Goal: Information Seeking & Learning: Learn about a topic

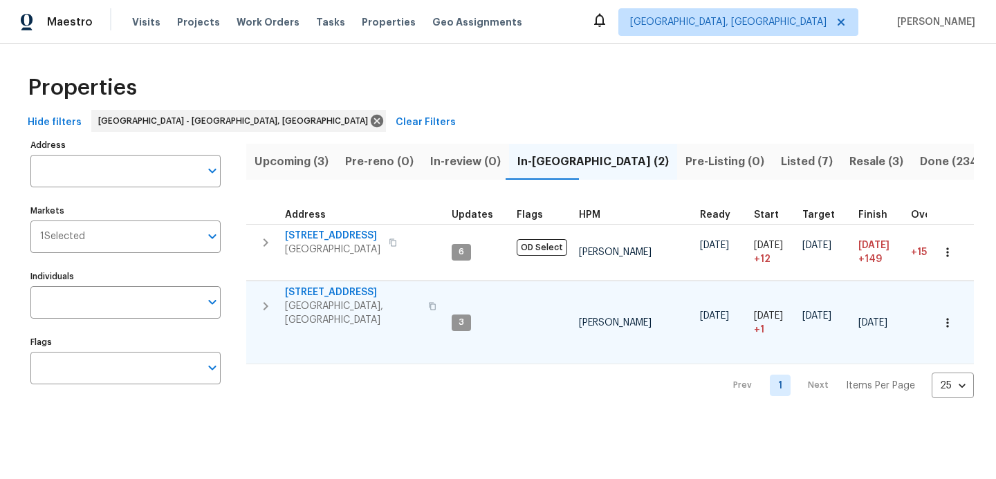
click at [331, 289] on span "[STREET_ADDRESS]" at bounding box center [352, 293] width 135 height 14
click at [267, 298] on icon "button" at bounding box center [265, 306] width 17 height 17
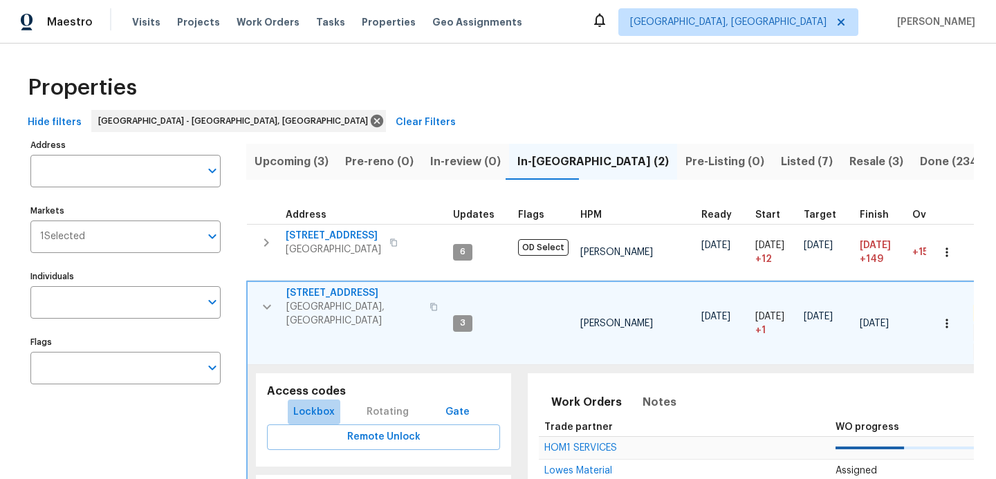
click at [318, 404] on span "Lockbox" at bounding box center [314, 412] width 42 height 17
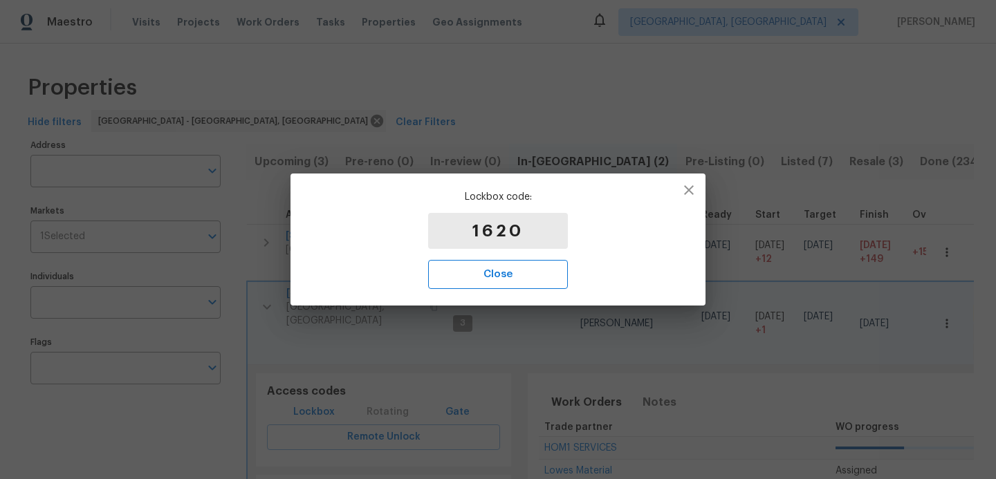
click at [512, 274] on span "Close" at bounding box center [497, 275] width 109 height 18
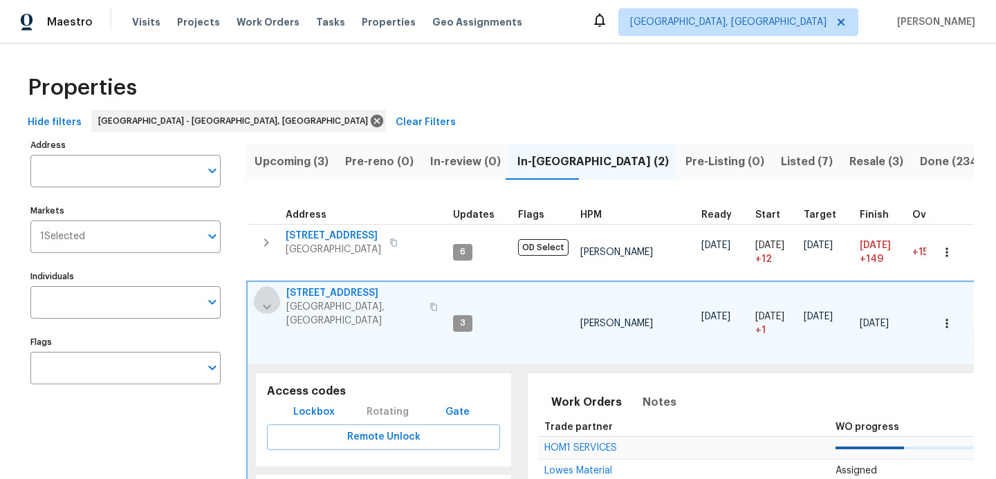
click at [271, 305] on icon "button" at bounding box center [267, 307] width 8 height 5
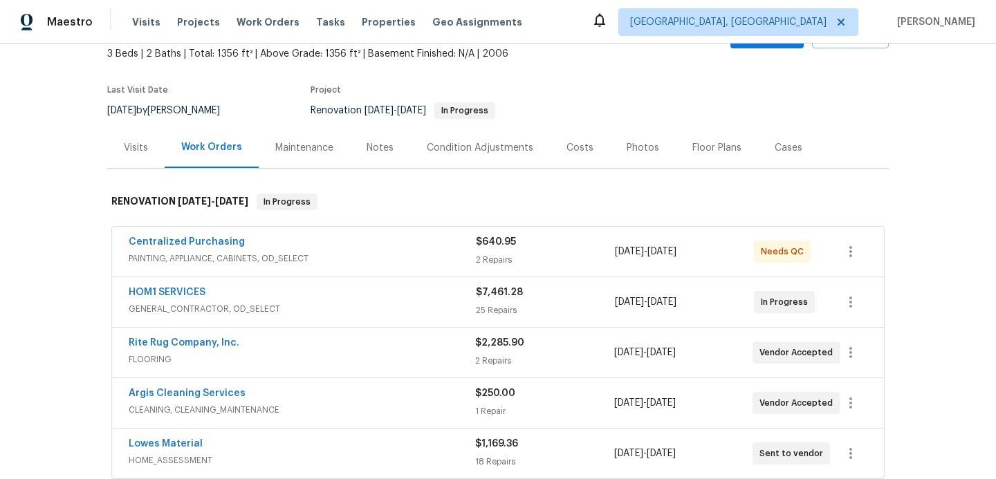
scroll to position [119, 0]
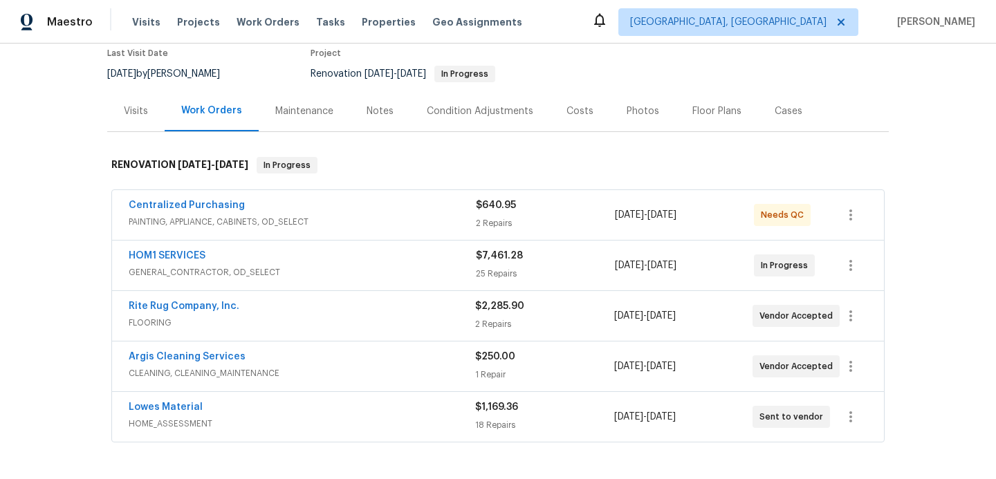
click at [359, 261] on div "HOM1 SERVICES" at bounding box center [302, 257] width 347 height 17
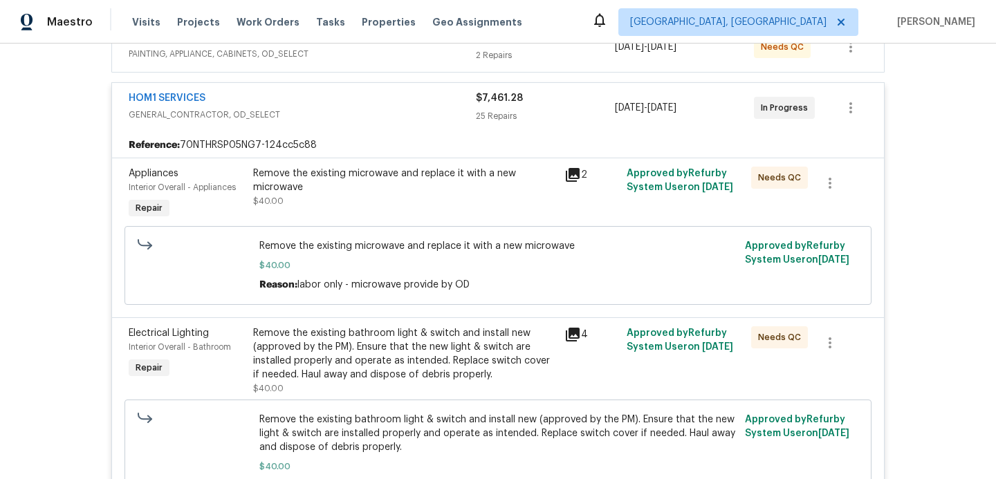
scroll to position [288, 0]
click at [385, 190] on div "Remove the existing microwave and replace it with a new microwave" at bounding box center [404, 179] width 303 height 28
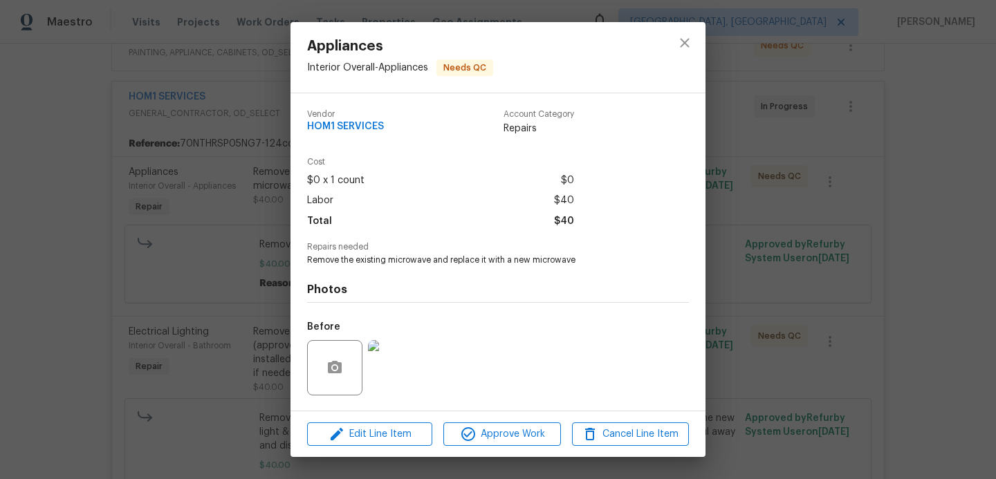
scroll to position [89, 0]
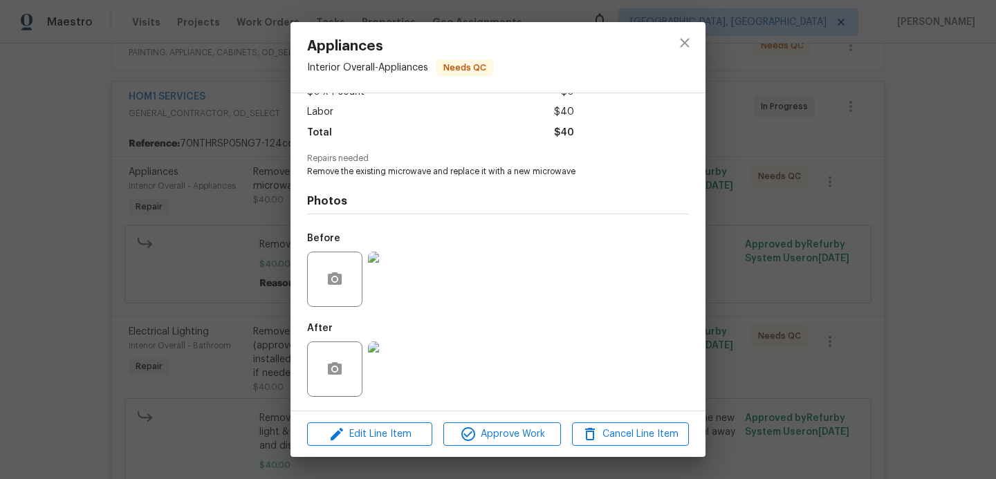
click at [75, 255] on div "Appliances Interior Overall - Appliances Needs QC Vendor HOM1 SERVICES Account …" at bounding box center [498, 239] width 996 height 479
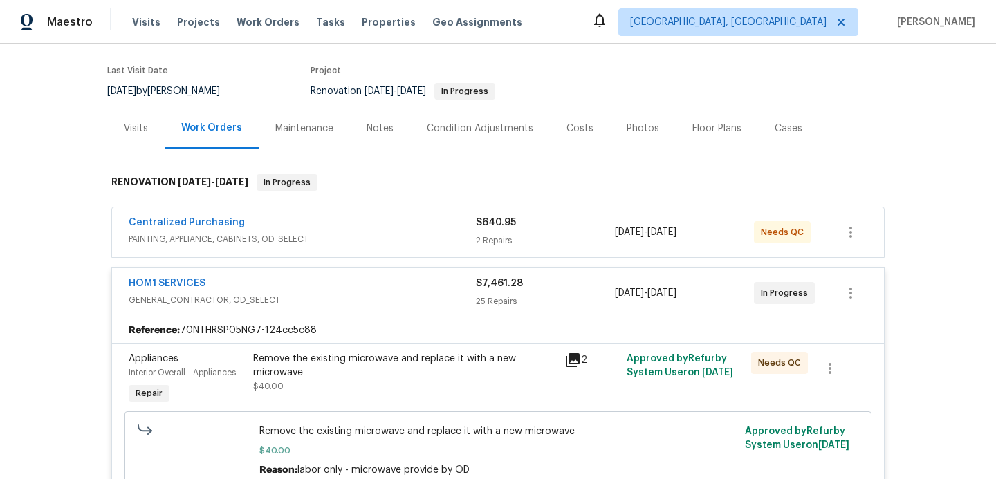
scroll to position [0, 0]
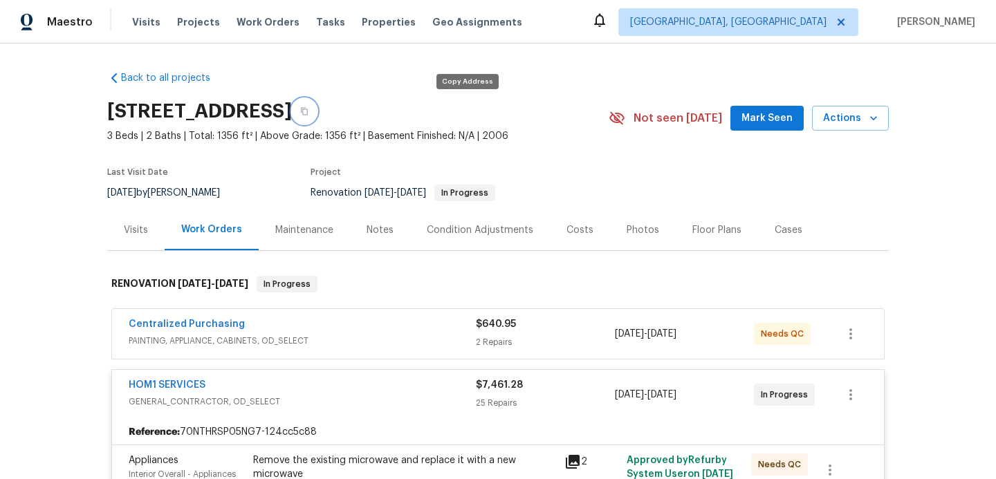
click at [317, 116] on button "button" at bounding box center [304, 111] width 25 height 25
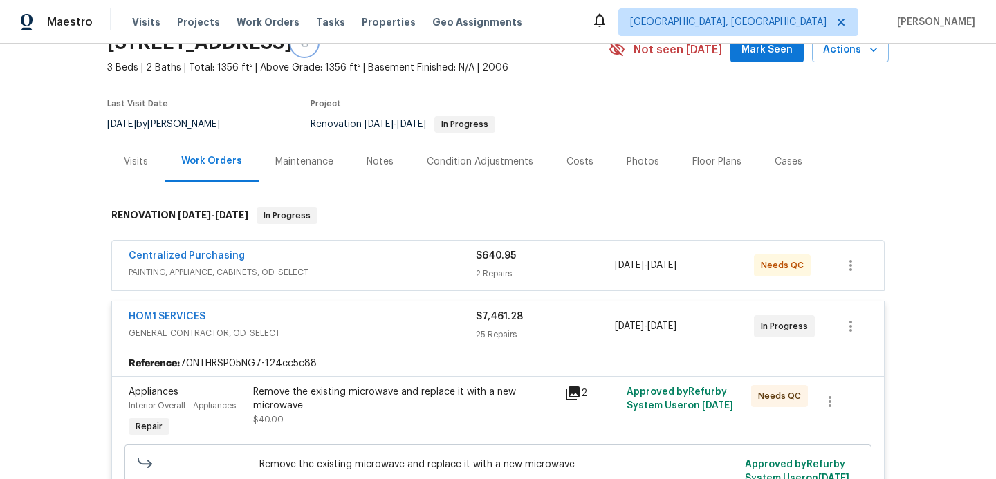
scroll to position [104, 0]
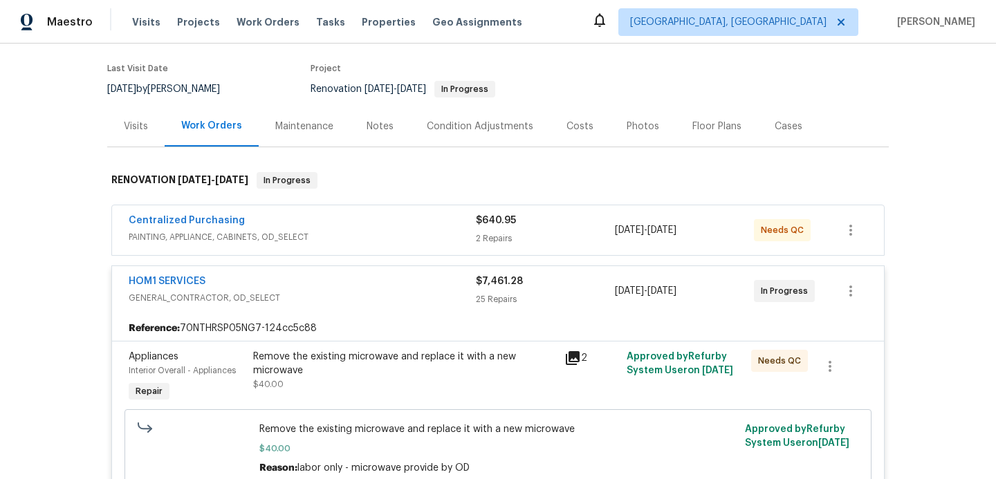
click at [375, 122] on div "Notes" at bounding box center [380, 127] width 27 height 14
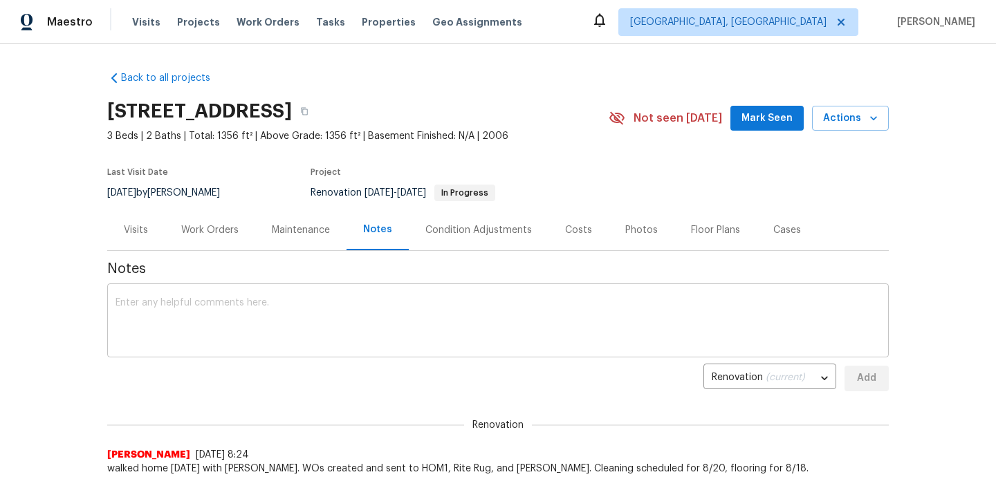
click at [338, 334] on textarea at bounding box center [498, 322] width 765 height 48
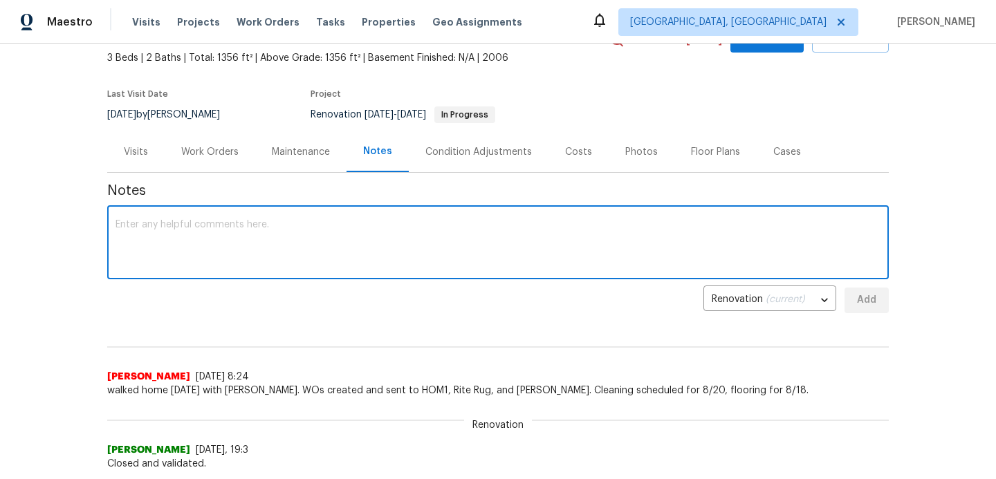
scroll to position [79, 0]
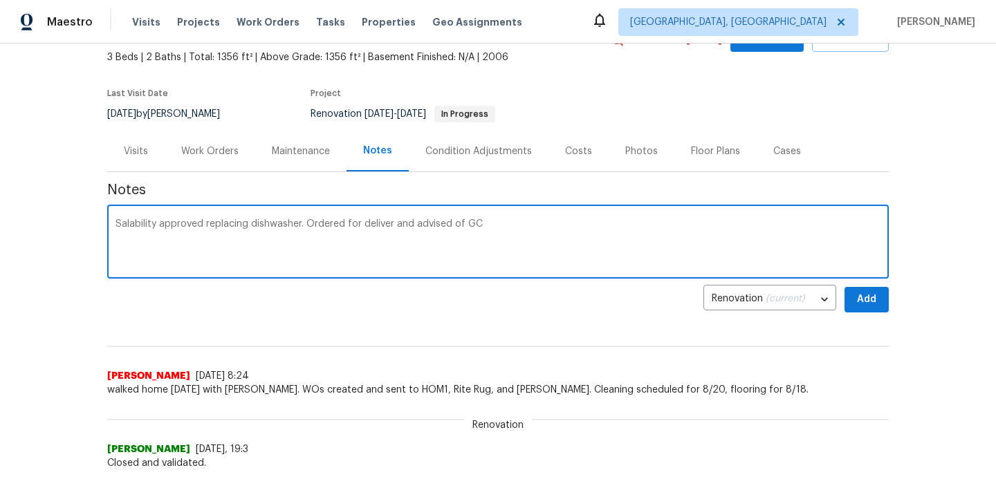
type textarea "Salability approved replacing dishwasher. Ordered for deliver and advised of GC"
click at [872, 297] on span "Add" at bounding box center [867, 299] width 22 height 17
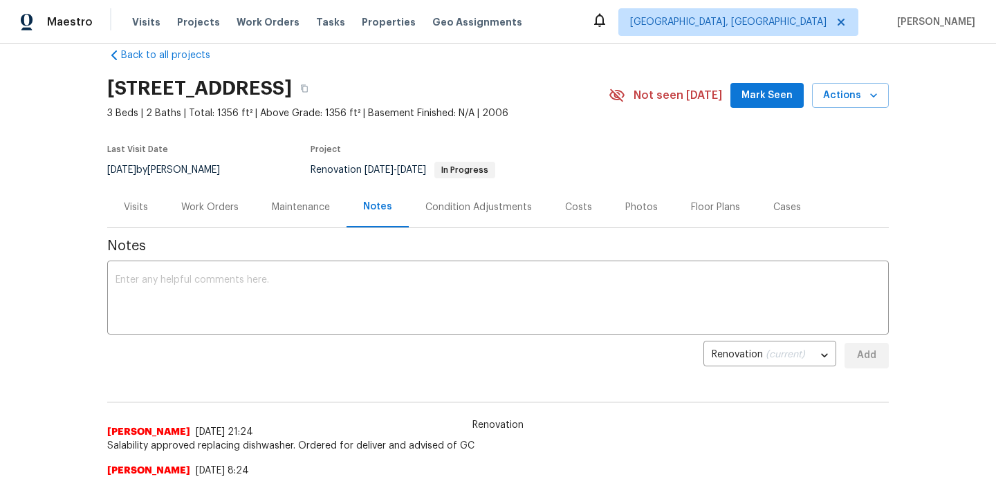
scroll to position [0, 0]
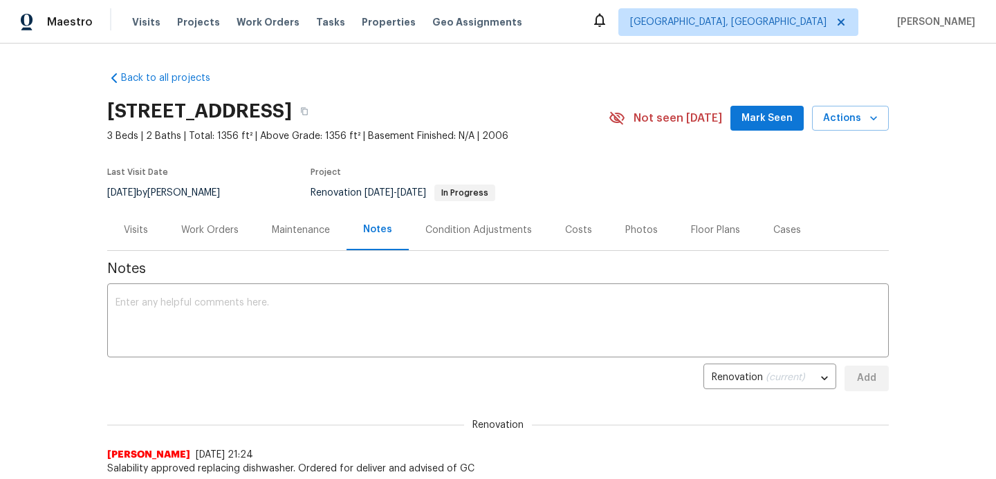
click at [217, 229] on div "Work Orders" at bounding box center [209, 230] width 57 height 14
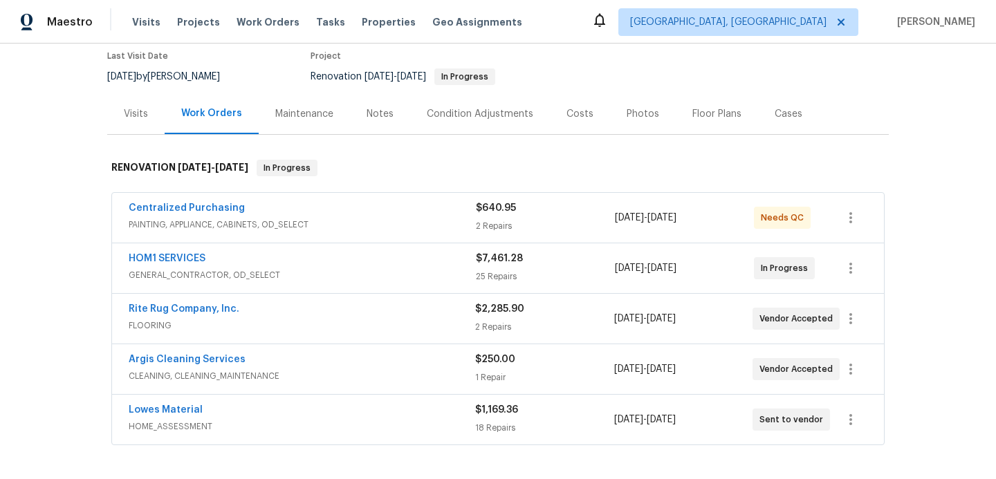
click at [297, 276] on span "GENERAL_CONTRACTOR, OD_SELECT" at bounding box center [302, 275] width 347 height 14
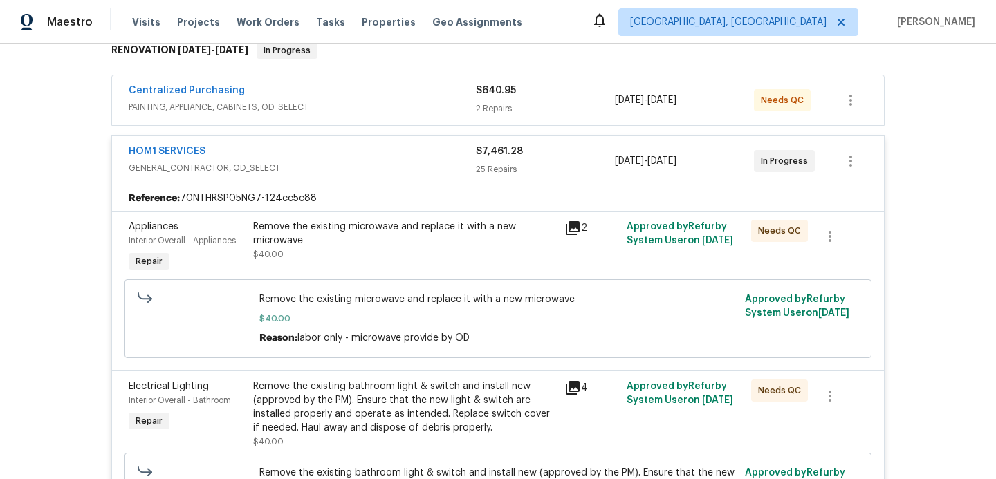
scroll to position [267, 0]
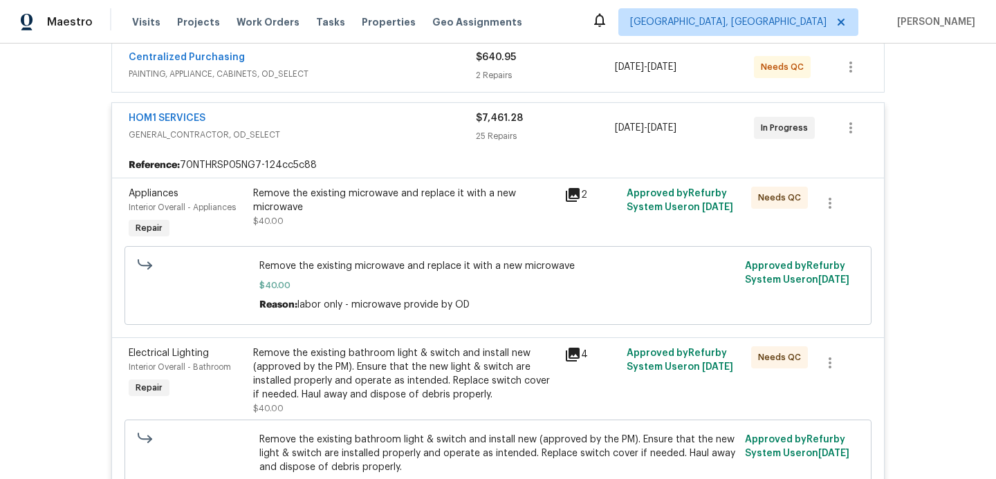
click at [369, 206] on div "Remove the existing microwave and replace it with a new microwave" at bounding box center [404, 201] width 303 height 28
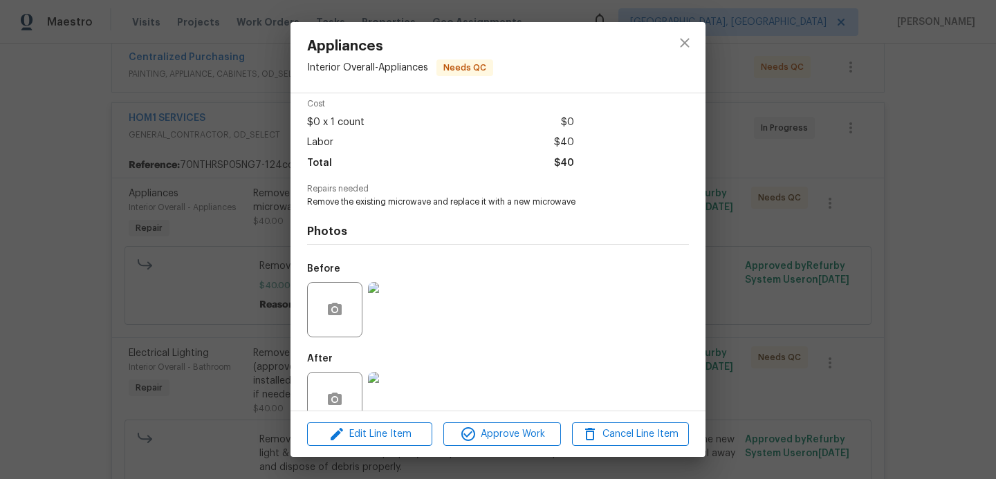
scroll to position [89, 0]
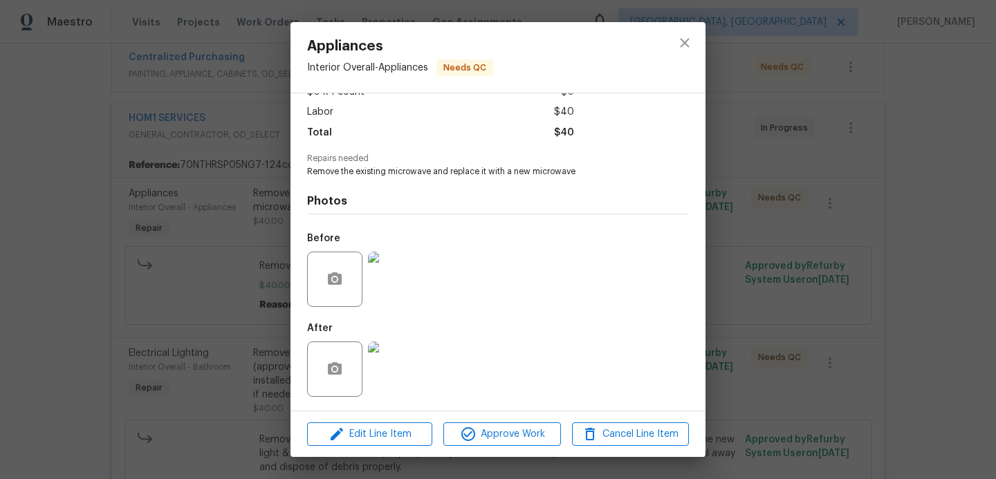
click at [398, 368] on img at bounding box center [395, 369] width 55 height 55
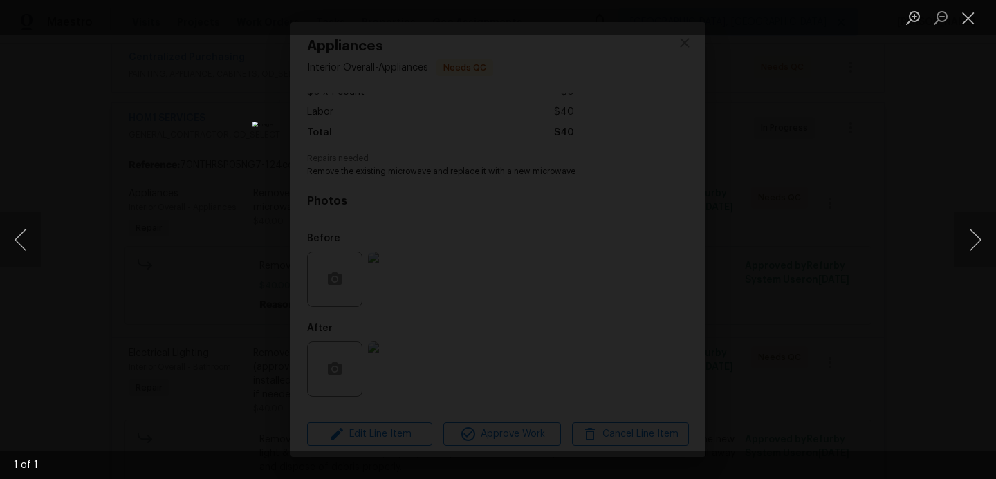
click at [155, 325] on div "Lightbox" at bounding box center [498, 239] width 996 height 479
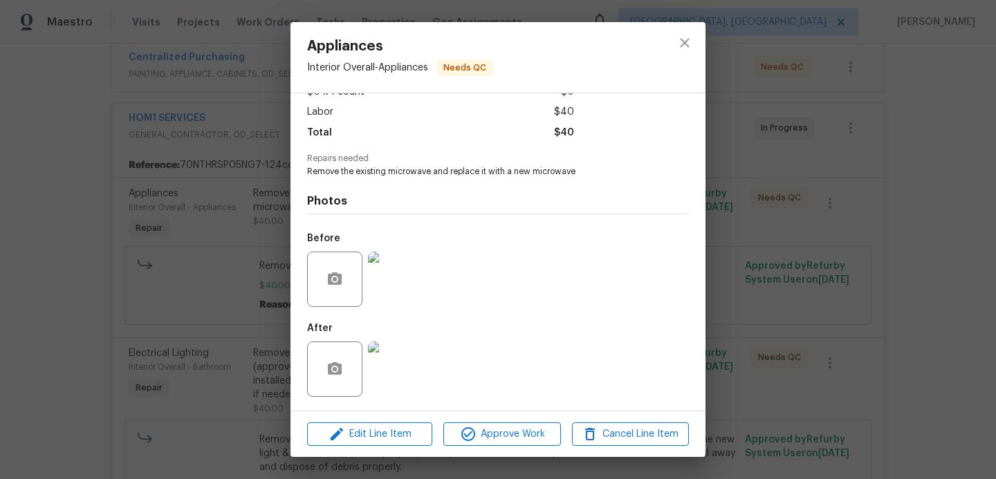
click at [399, 280] on img at bounding box center [395, 279] width 55 height 55
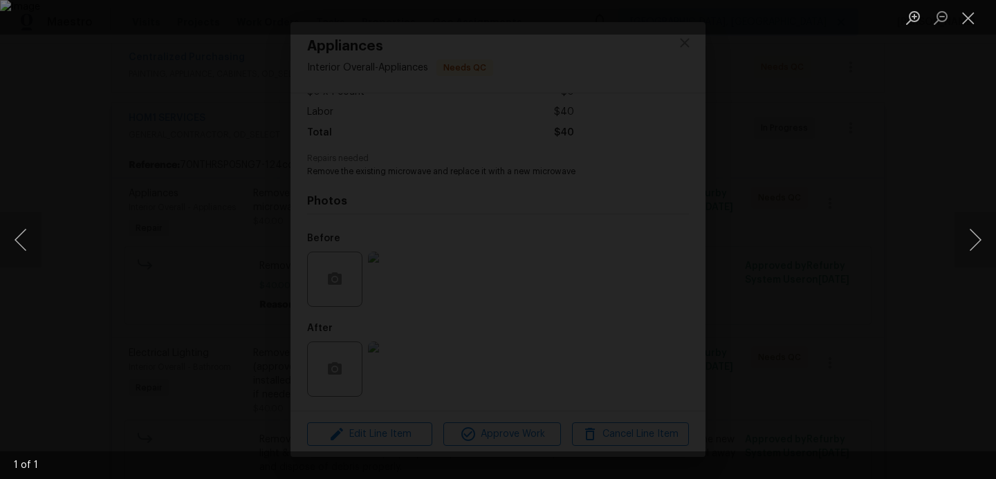
click at [873, 203] on div "Lightbox" at bounding box center [498, 239] width 996 height 479
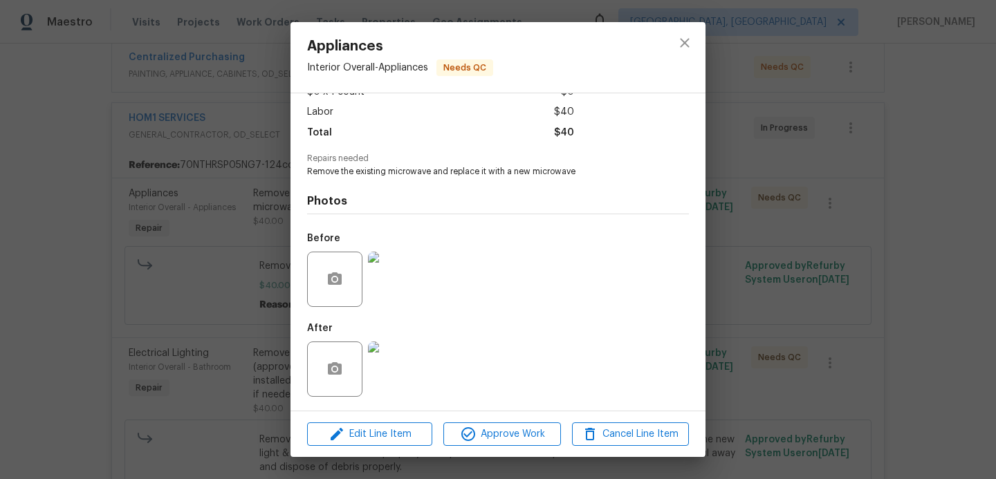
click at [384, 374] on img at bounding box center [395, 369] width 55 height 55
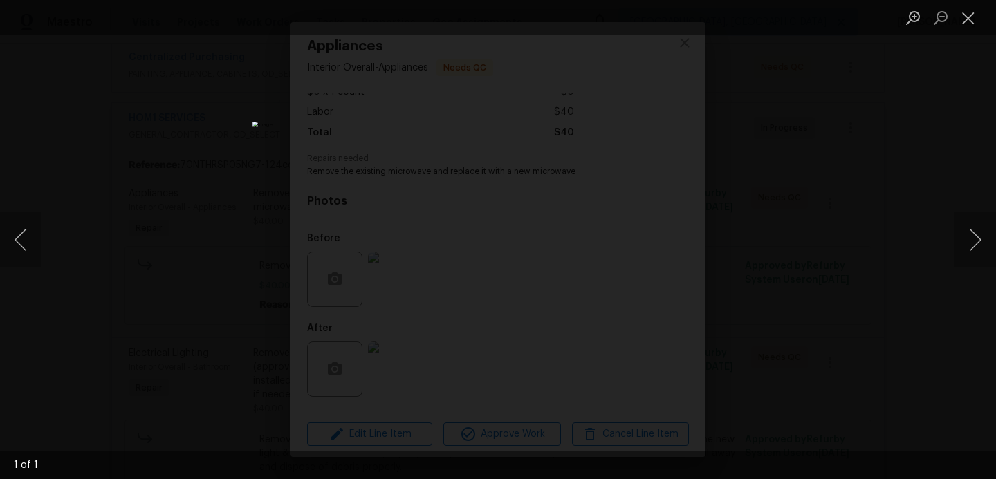
click at [822, 274] on div "Lightbox" at bounding box center [498, 239] width 996 height 479
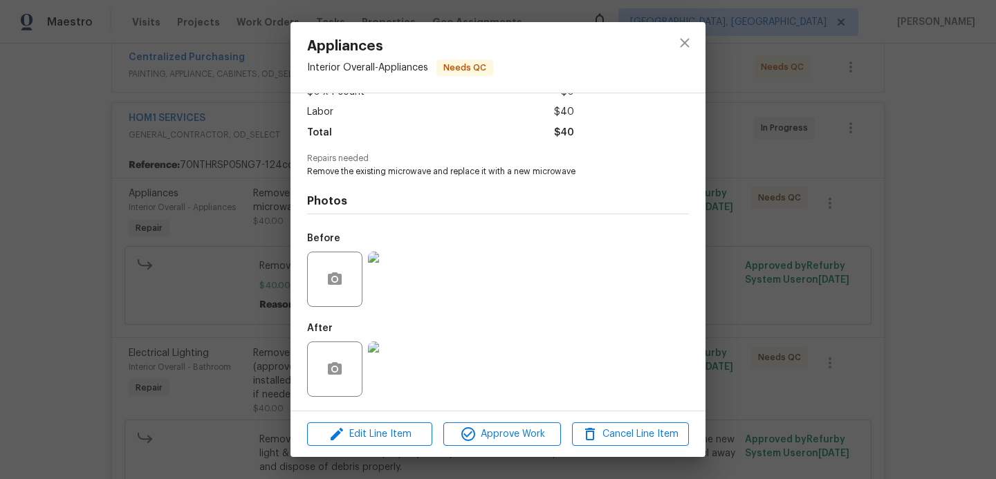
click at [822, 274] on div "Appliances Interior Overall - Appliances Needs QC Vendor HOM1 SERVICES Account …" at bounding box center [498, 239] width 996 height 479
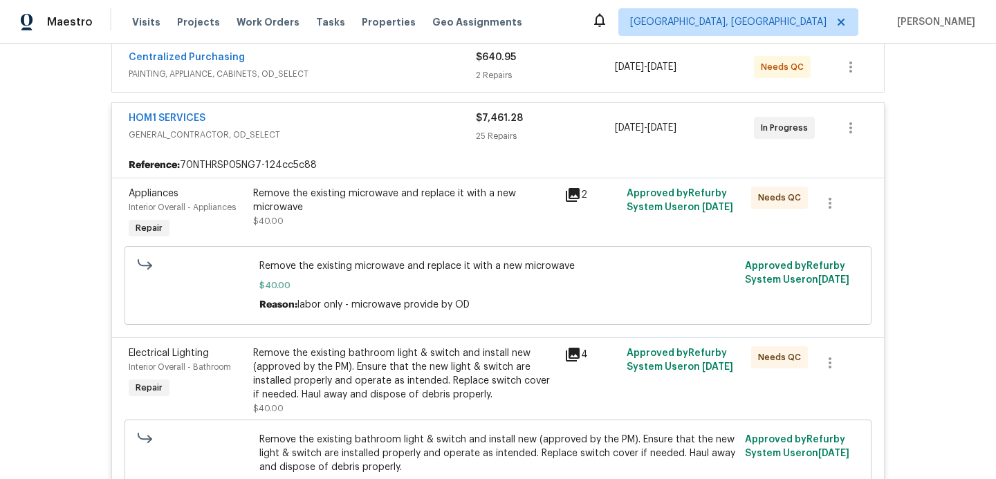
scroll to position [372, 0]
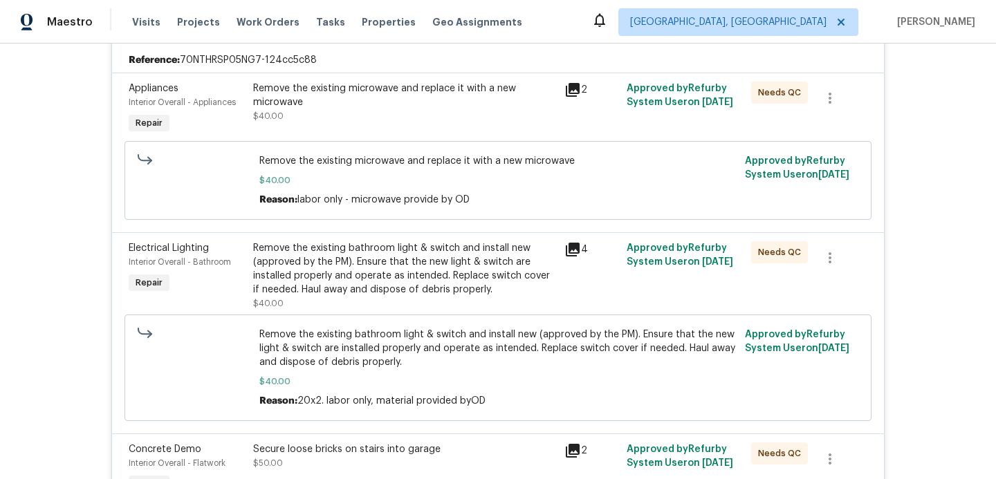
click at [392, 282] on div "Remove the existing bathroom light & switch and install new (approved by the PM…" at bounding box center [404, 268] width 303 height 55
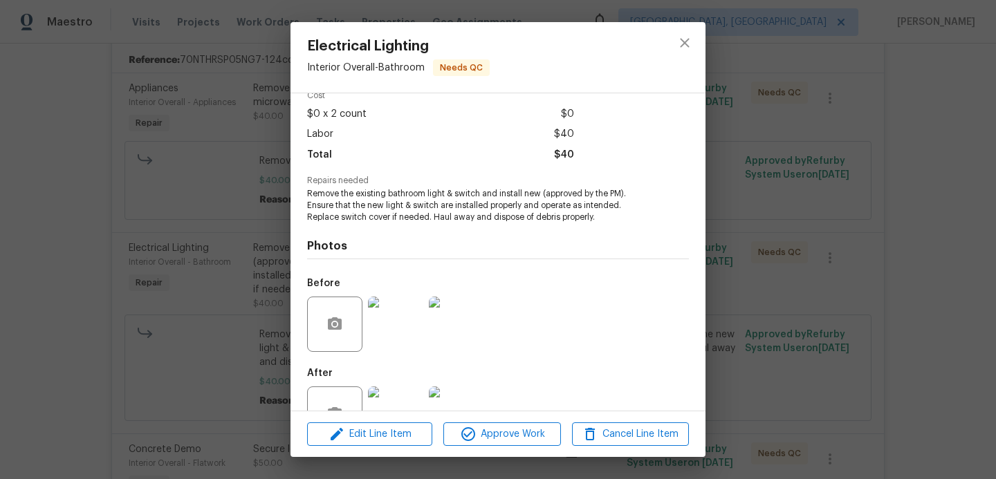
scroll to position [111, 0]
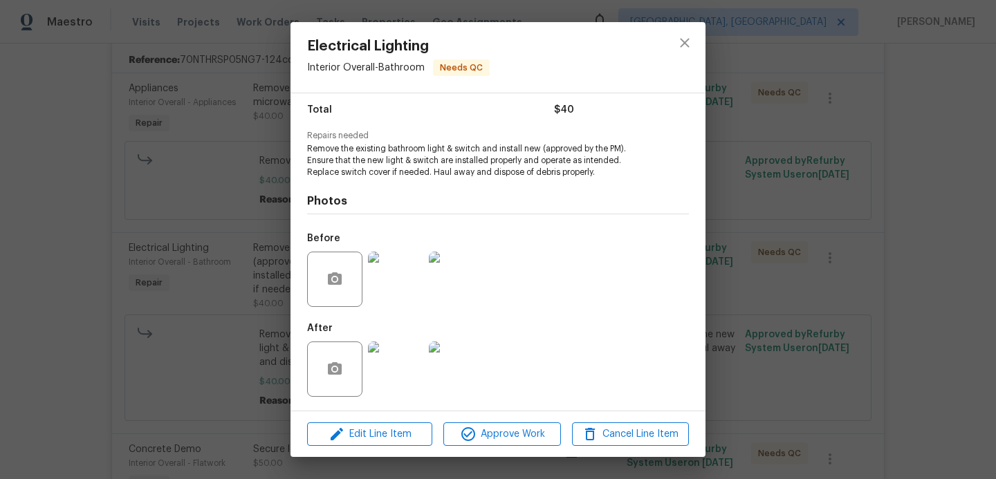
click at [387, 350] on img at bounding box center [395, 369] width 55 height 55
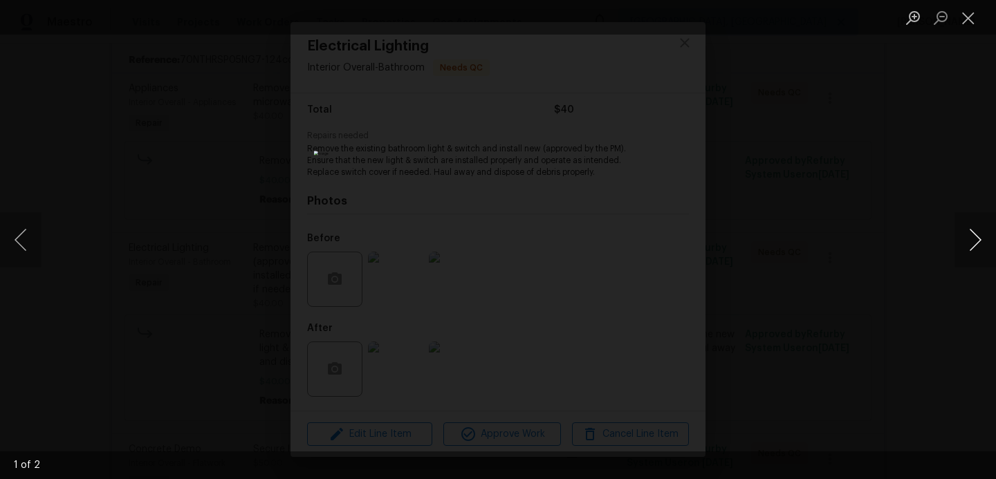
click at [969, 241] on button "Next image" at bounding box center [976, 239] width 42 height 55
click at [913, 261] on div "Lightbox" at bounding box center [498, 239] width 996 height 479
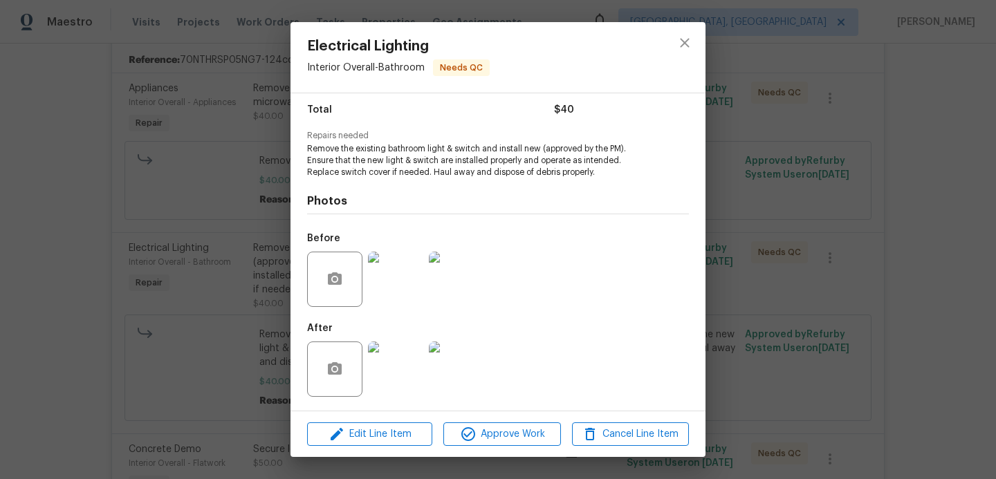
click at [913, 261] on div "Electrical Lighting Interior Overall - Bathroom Needs QC Vendor HOM1 SERVICES A…" at bounding box center [498, 239] width 996 height 479
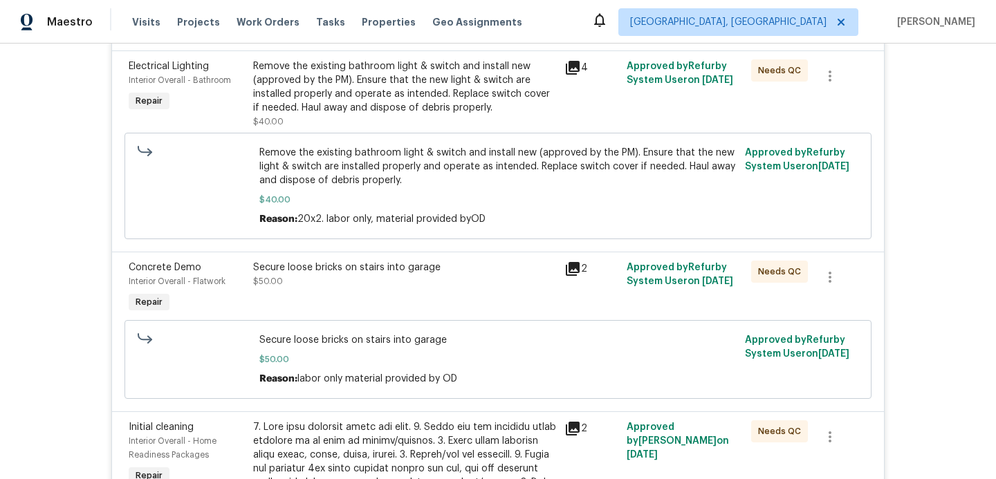
scroll to position [555, 0]
click at [372, 288] on div "Secure loose bricks on stairs into garage $50.00" at bounding box center [404, 274] width 303 height 28
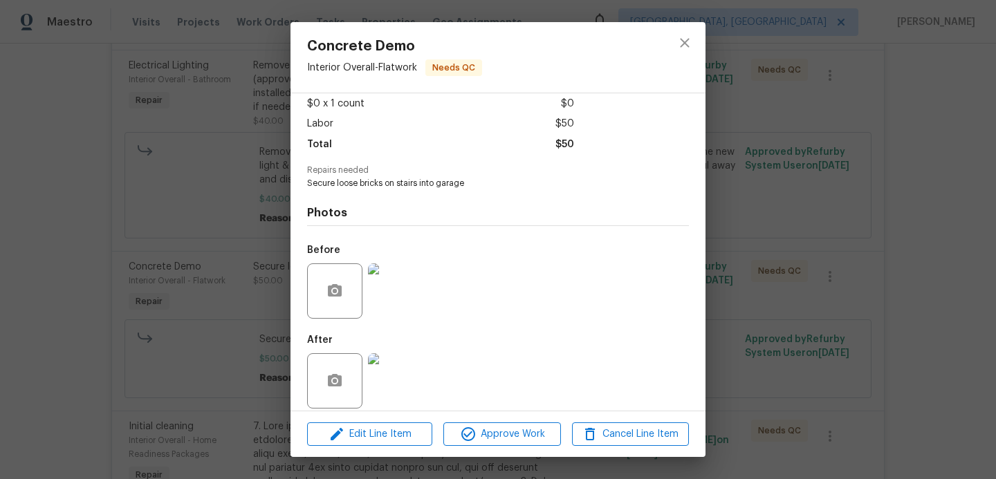
scroll to position [89, 0]
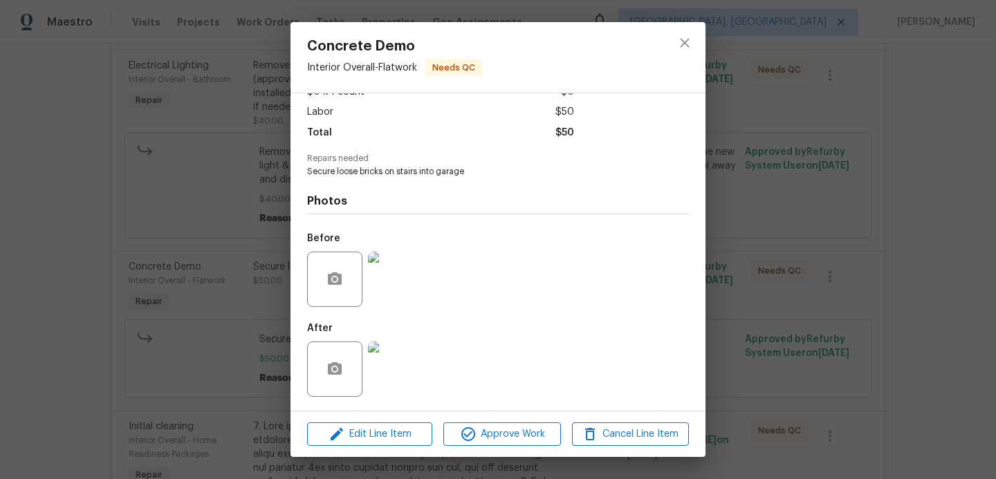
click at [398, 360] on img at bounding box center [395, 369] width 55 height 55
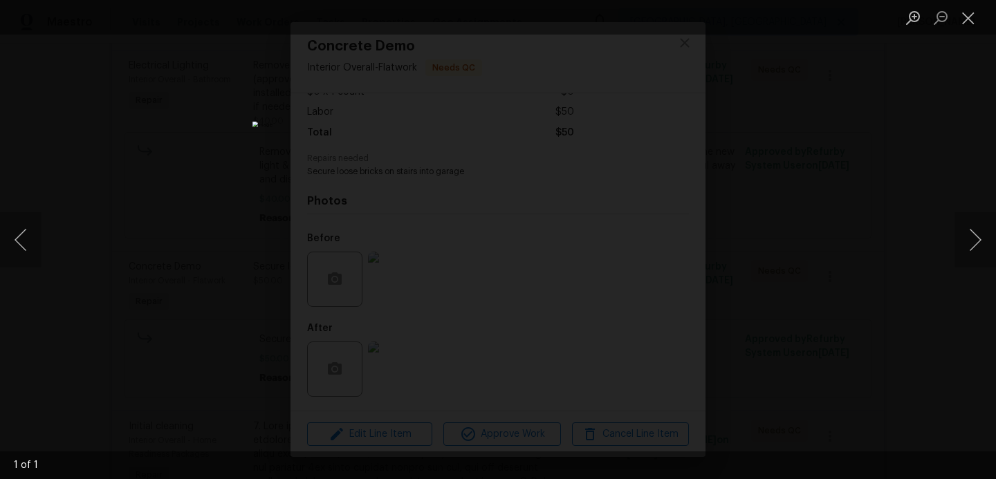
click at [780, 282] on div "Lightbox" at bounding box center [498, 239] width 996 height 479
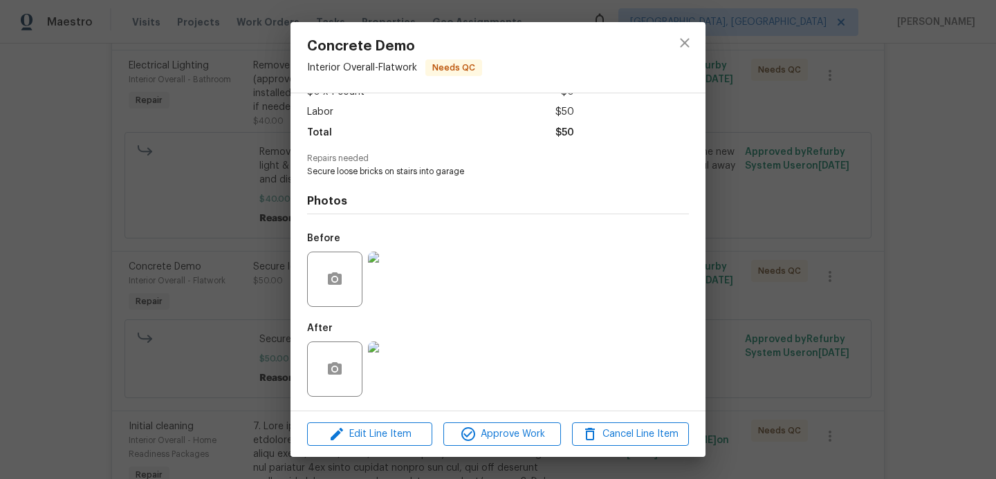
click at [780, 282] on div "Concrete Demo Interior Overall - Flatwork Needs QC Vendor HOM1 SERVICES Account…" at bounding box center [498, 239] width 996 height 479
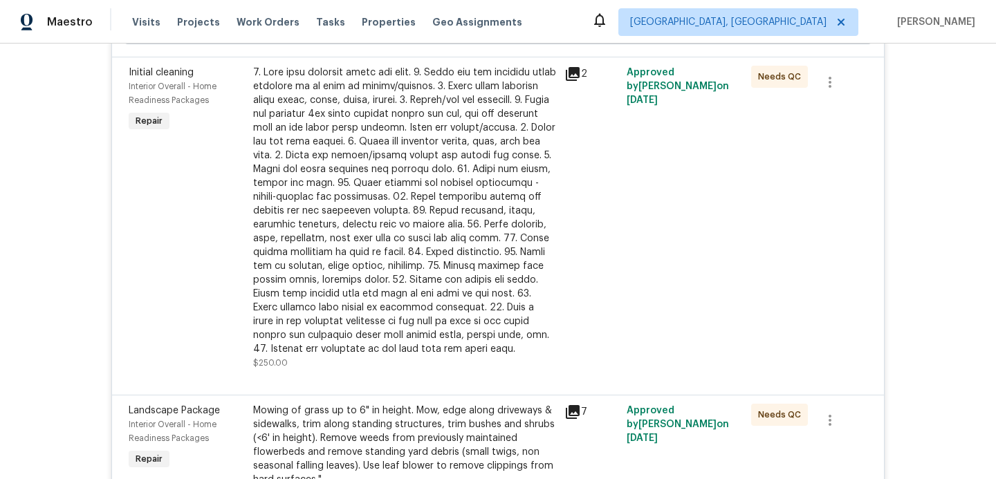
scroll to position [910, 0]
click at [378, 266] on div at bounding box center [404, 210] width 303 height 291
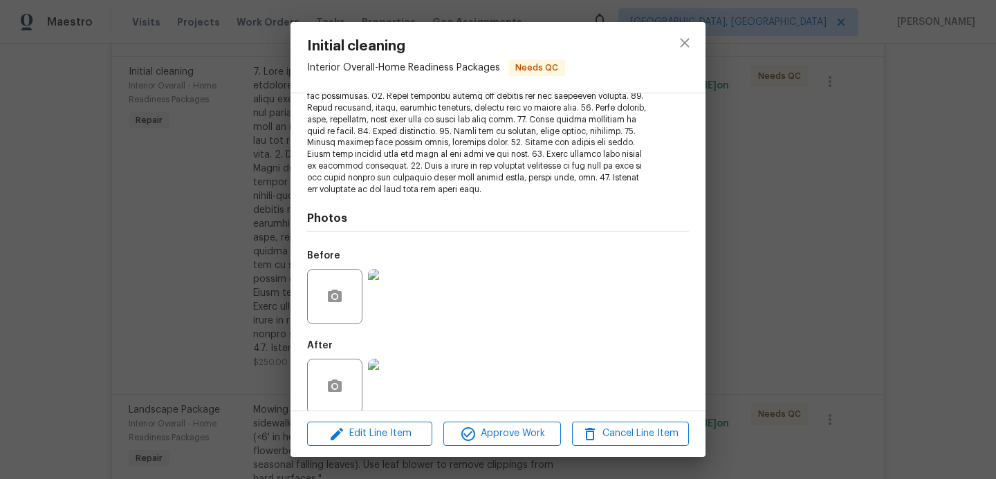
scroll to position [262, 0]
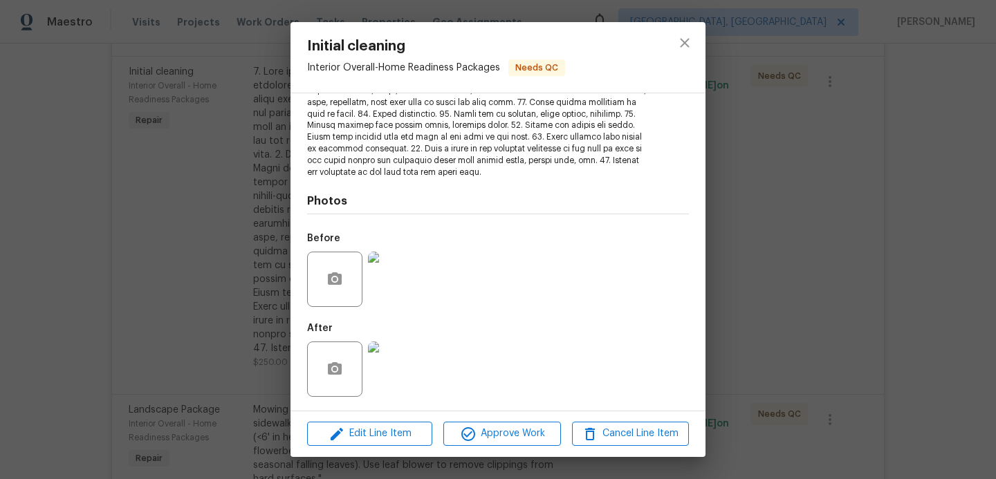
click at [398, 349] on img at bounding box center [395, 369] width 55 height 55
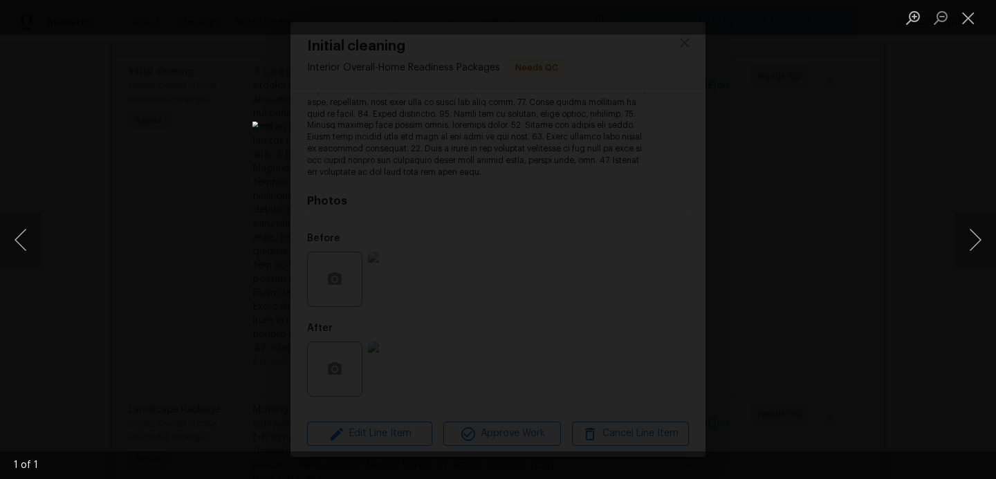
click at [753, 258] on div "Lightbox" at bounding box center [498, 239] width 996 height 479
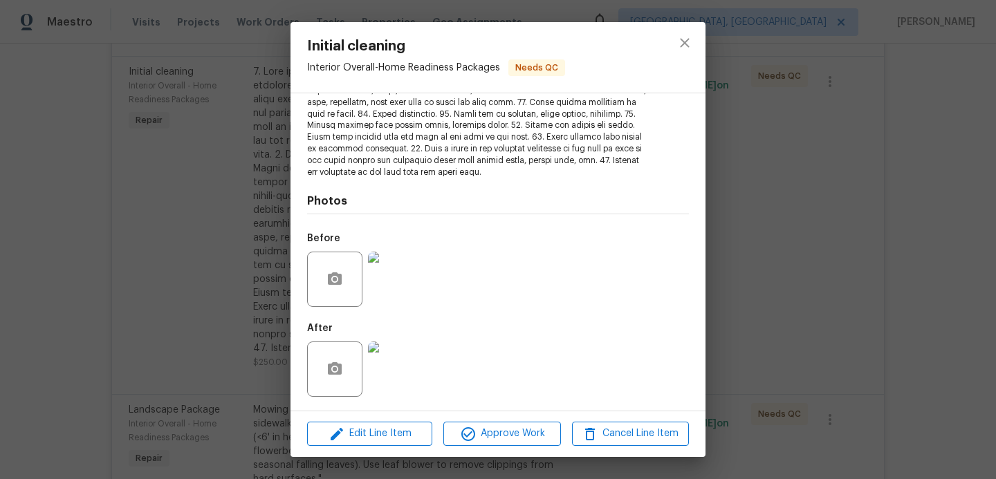
click at [753, 258] on div "Initial cleaning Interior Overall - Home Readiness Packages Needs QC Vendor HOM…" at bounding box center [498, 239] width 996 height 479
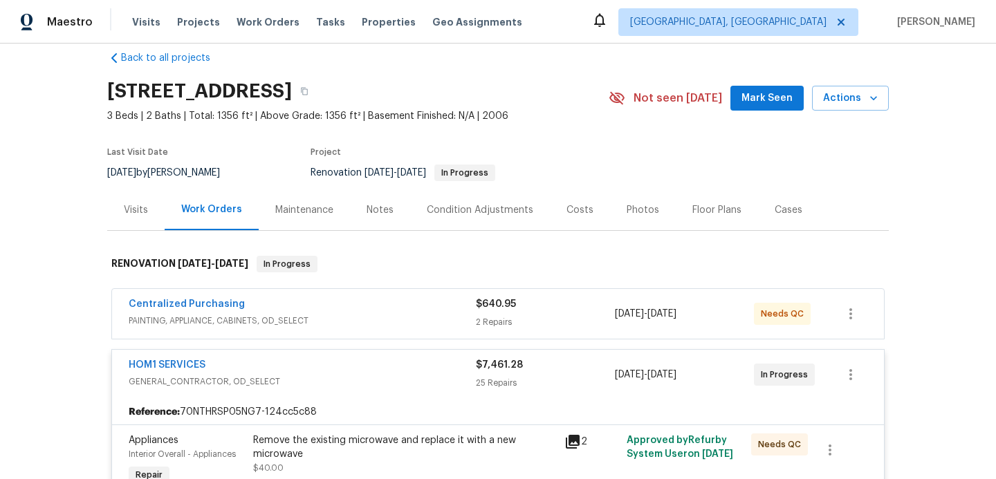
scroll to position [0, 0]
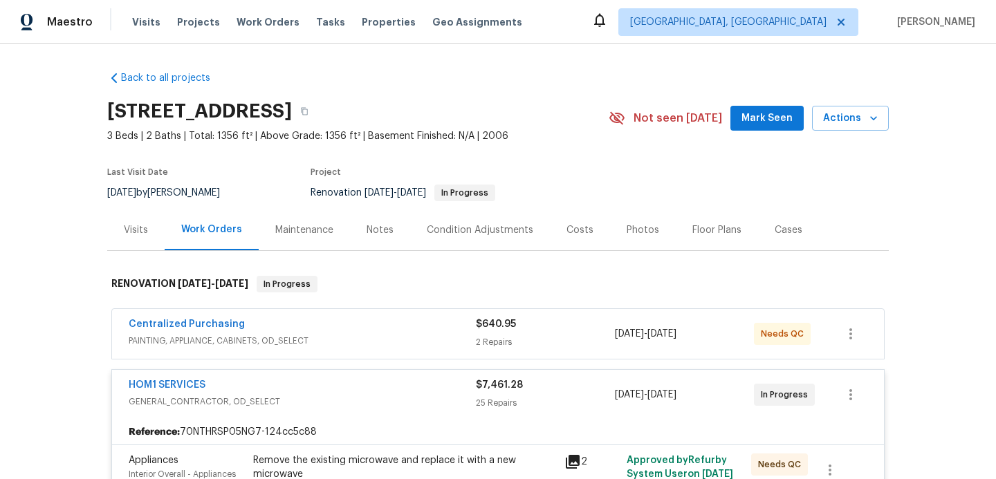
click at [355, 387] on div "HOM1 SERVICES" at bounding box center [302, 386] width 347 height 17
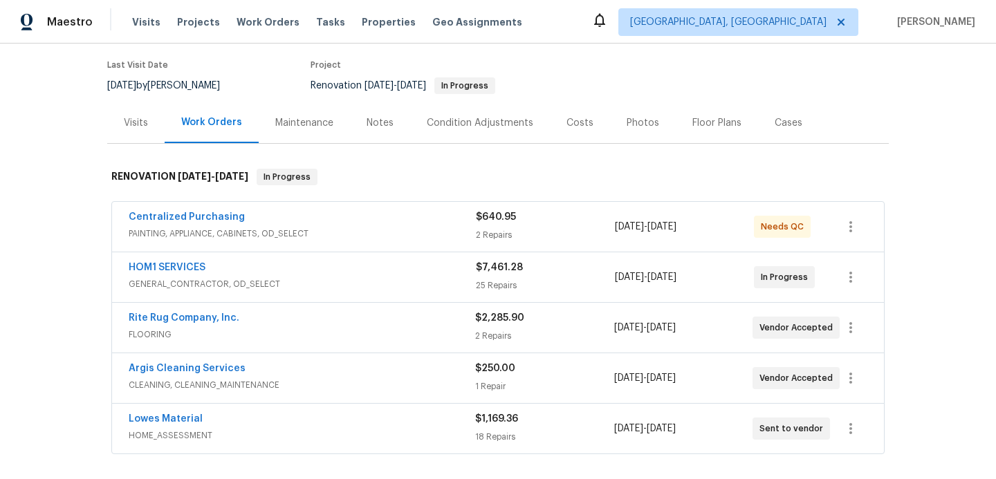
scroll to position [114, 0]
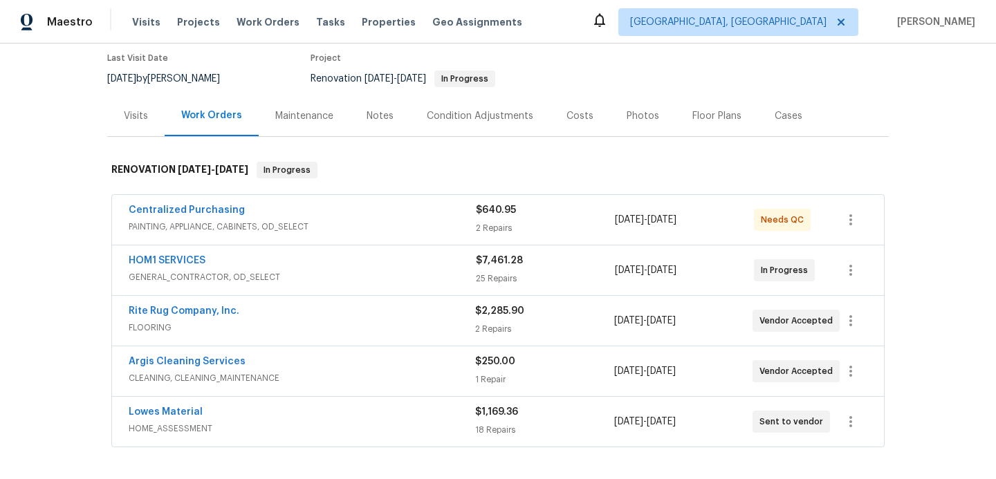
click at [392, 282] on span "GENERAL_CONTRACTOR, OD_SELECT" at bounding box center [302, 278] width 347 height 14
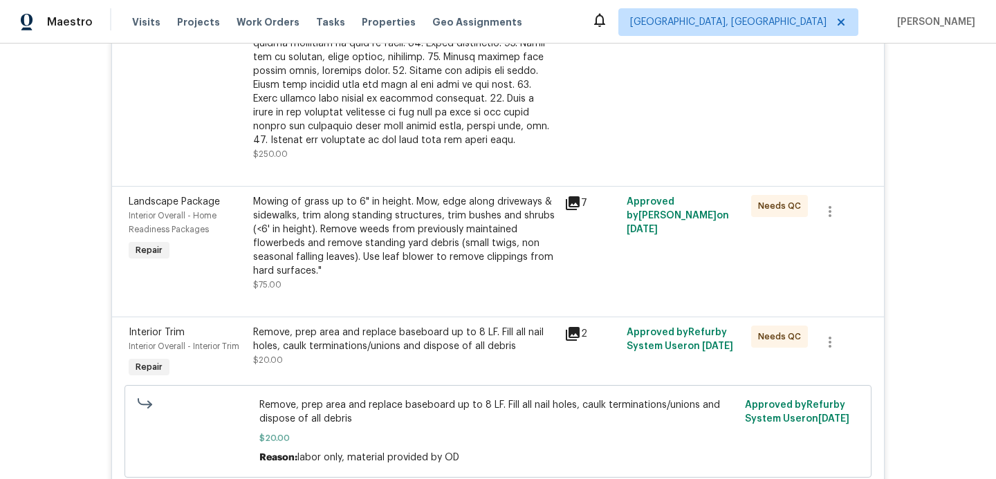
scroll to position [1187, 0]
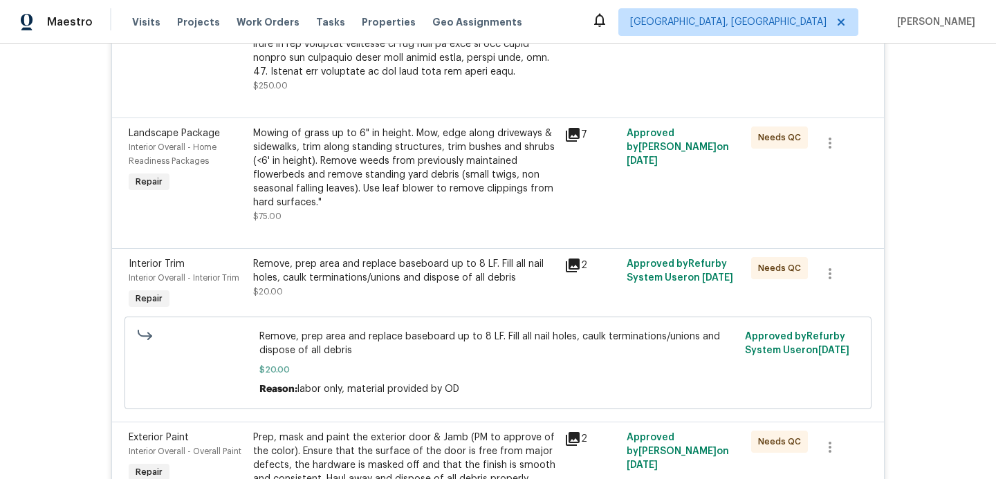
click at [380, 183] on div "Mowing of grass up to 6" in height. Mow, edge along driveways & sidewalks, trim…" at bounding box center [404, 168] width 303 height 83
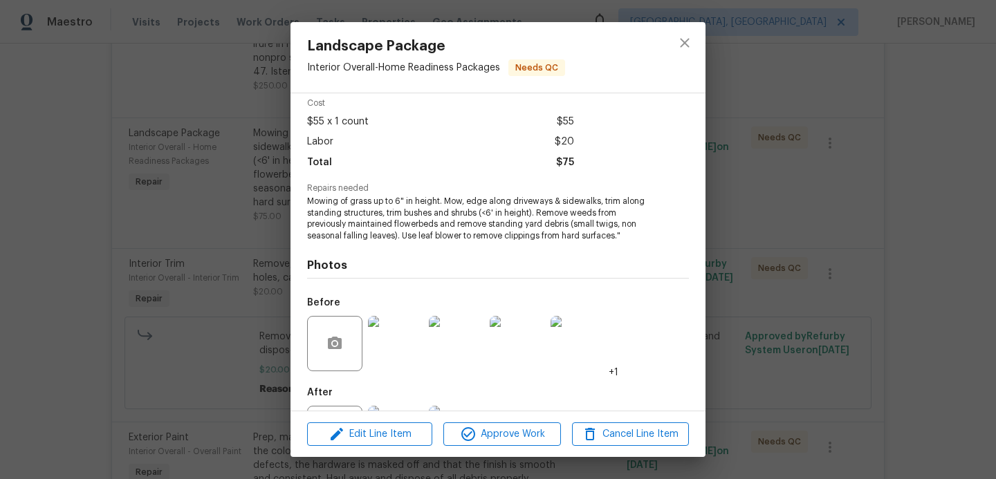
scroll to position [123, 0]
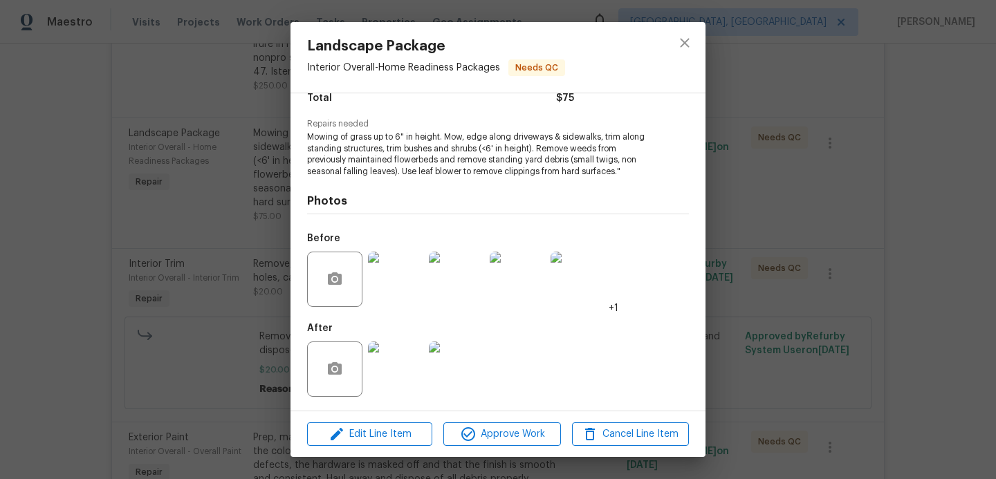
click at [407, 366] on img at bounding box center [395, 369] width 55 height 55
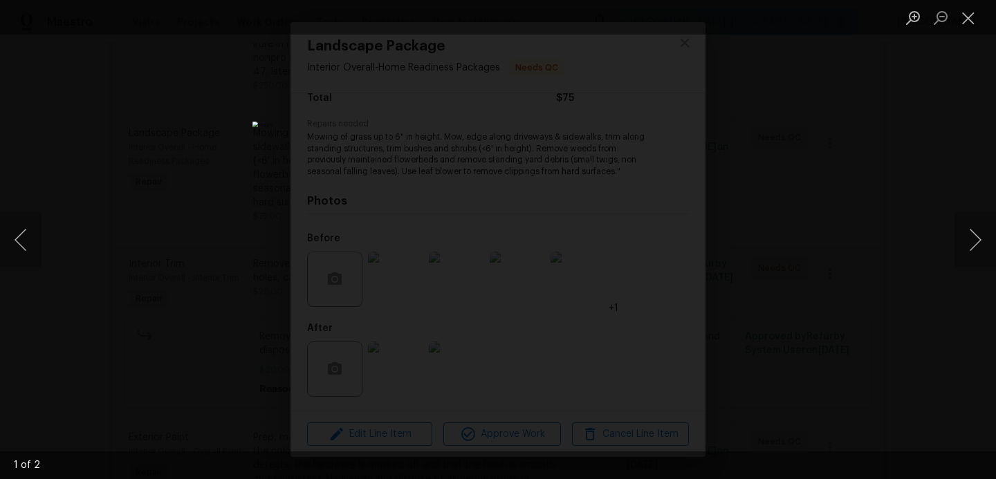
click at [762, 294] on div "Lightbox" at bounding box center [498, 239] width 996 height 479
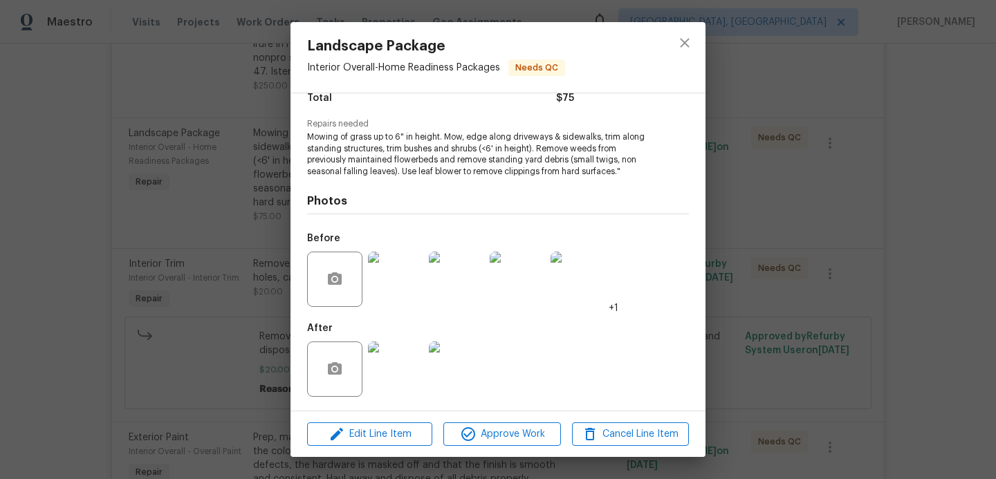
click at [762, 294] on div "Landscape Package Interior Overall - Home Readiness Packages Needs QC Vendor HO…" at bounding box center [498, 239] width 996 height 479
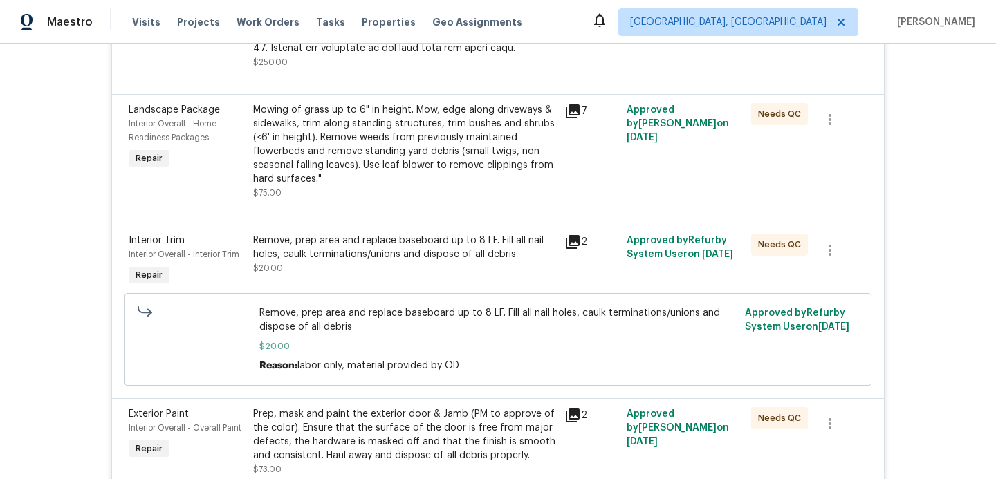
scroll to position [1221, 0]
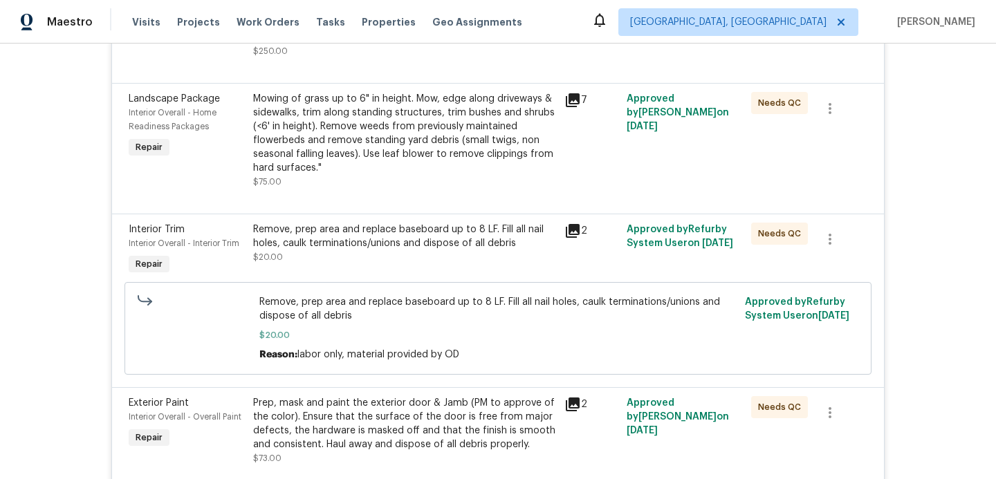
click at [376, 249] on div "Remove, prep area and replace baseboard up to 8 LF. Fill all nail holes, caulk …" at bounding box center [404, 237] width 303 height 28
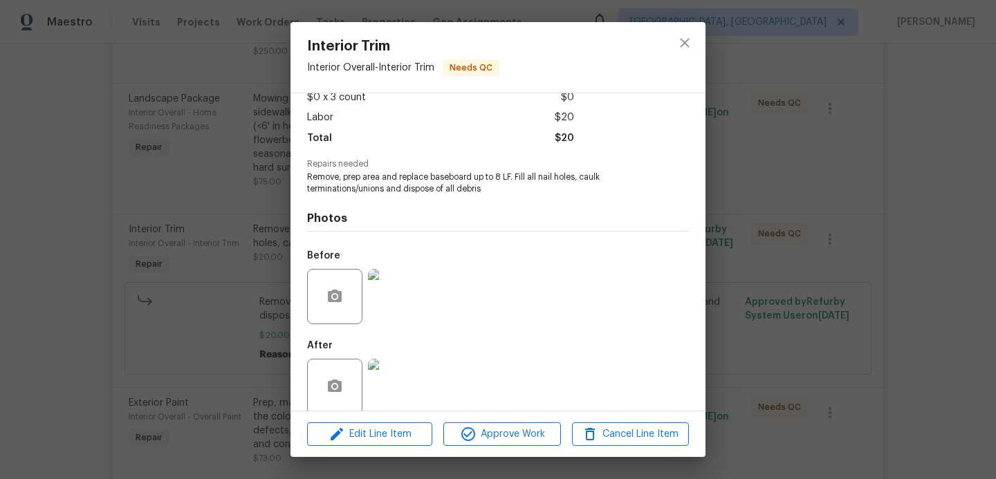
scroll to position [85, 0]
click at [410, 372] on img at bounding box center [395, 384] width 55 height 55
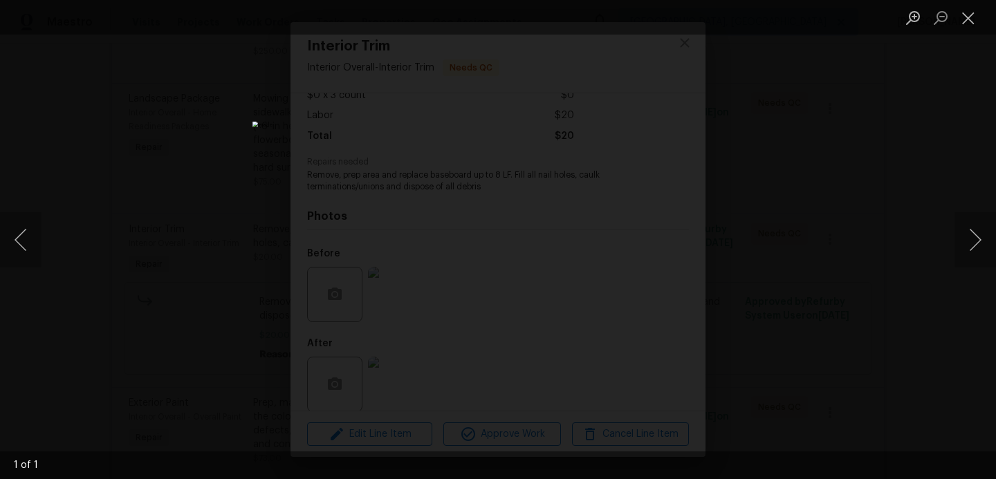
click at [787, 354] on div "Lightbox" at bounding box center [498, 239] width 996 height 479
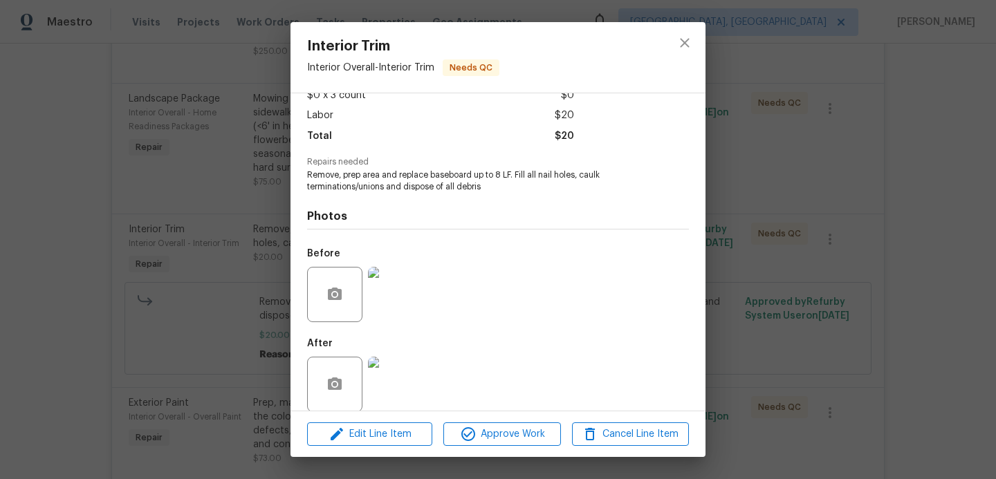
click at [787, 354] on div "Interior Trim Interior Overall - Interior Trim Needs QC Vendor HOM1 SERVICES Ac…" at bounding box center [498, 239] width 996 height 479
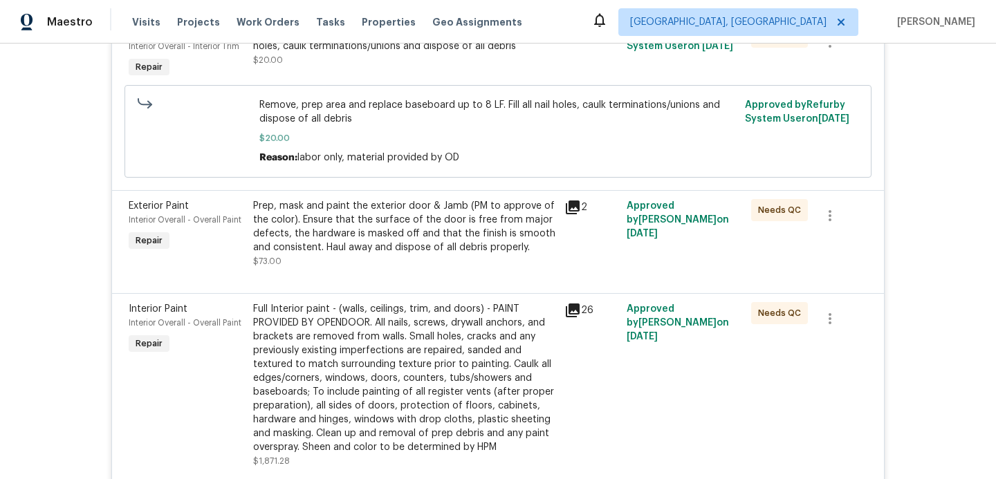
scroll to position [1423, 0]
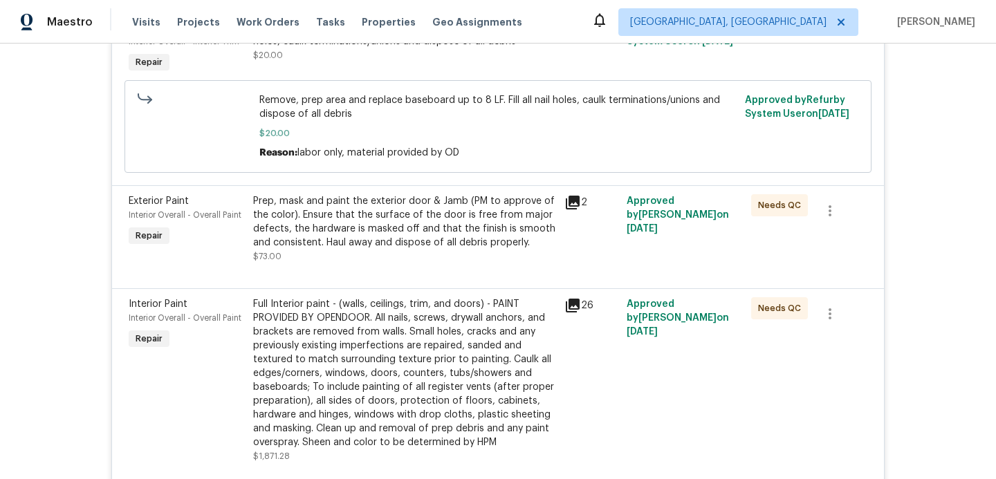
click at [419, 241] on div "Prep, mask and paint the exterior door & Jamb (PM to approve of the color). Ens…" at bounding box center [404, 221] width 303 height 55
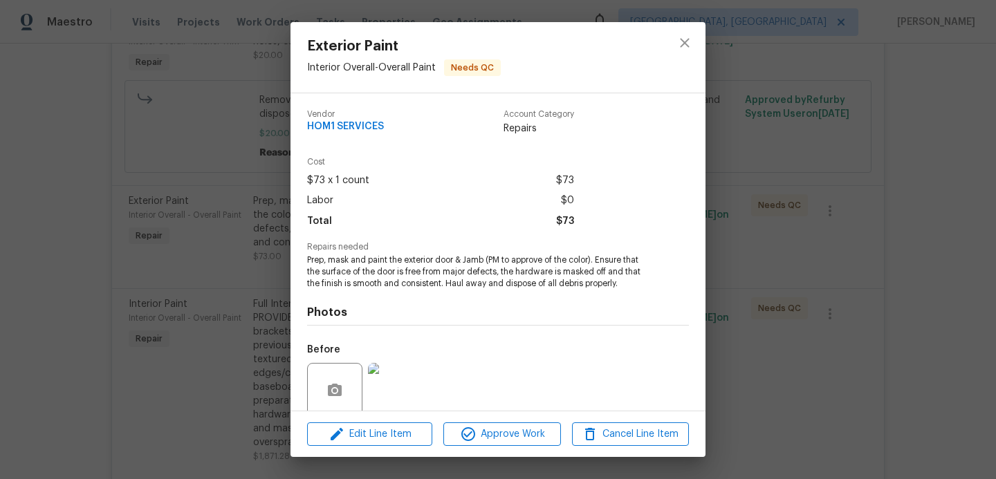
scroll to position [111, 0]
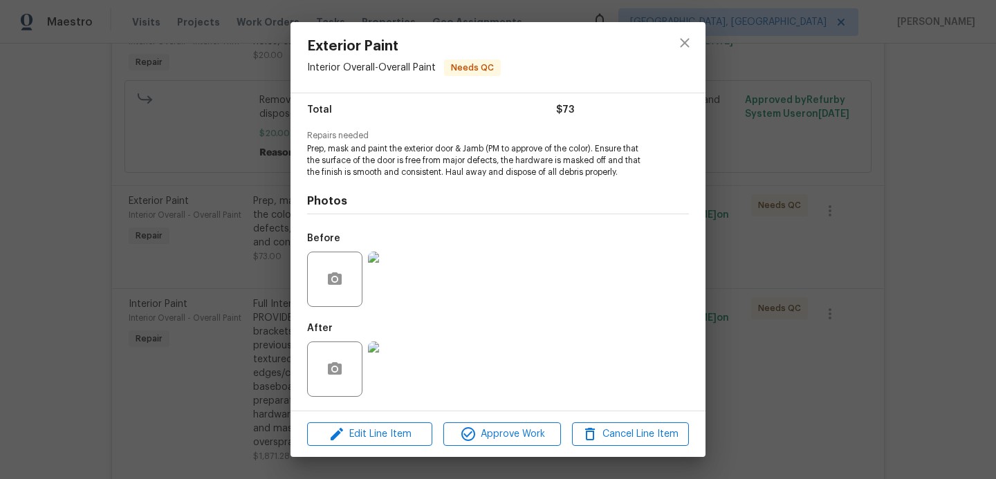
click at [405, 389] on img at bounding box center [395, 369] width 55 height 55
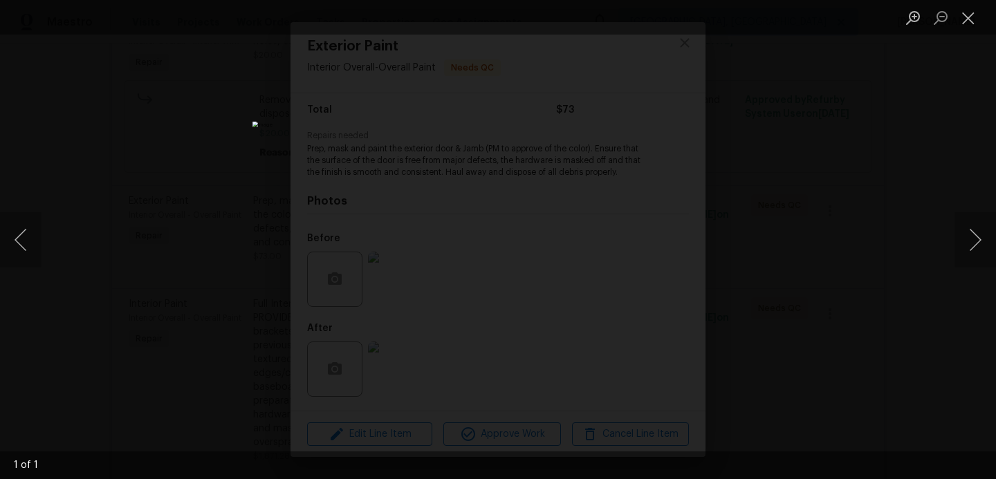
click at [771, 320] on div "Lightbox" at bounding box center [498, 239] width 996 height 479
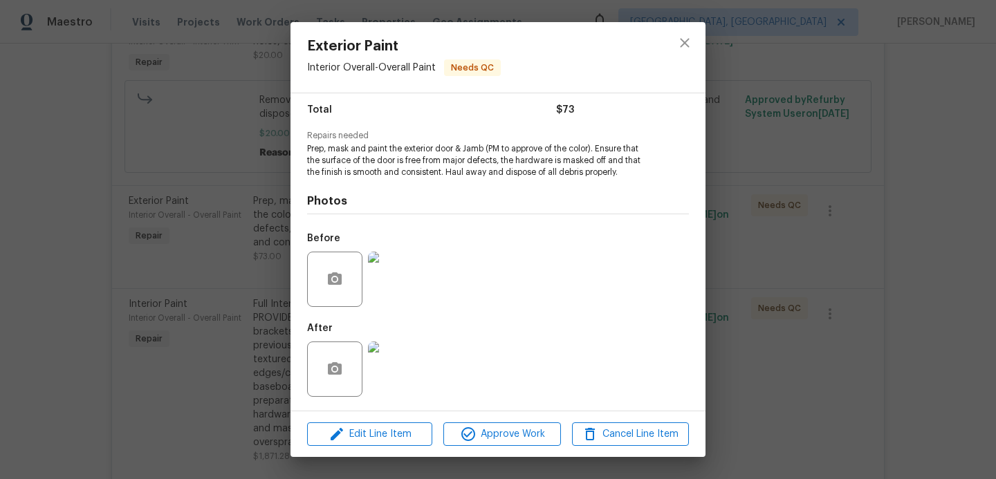
click at [771, 320] on div "Exterior Paint Interior Overall - Overall Paint Needs QC Vendor HOM1 SERVICES A…" at bounding box center [498, 239] width 996 height 479
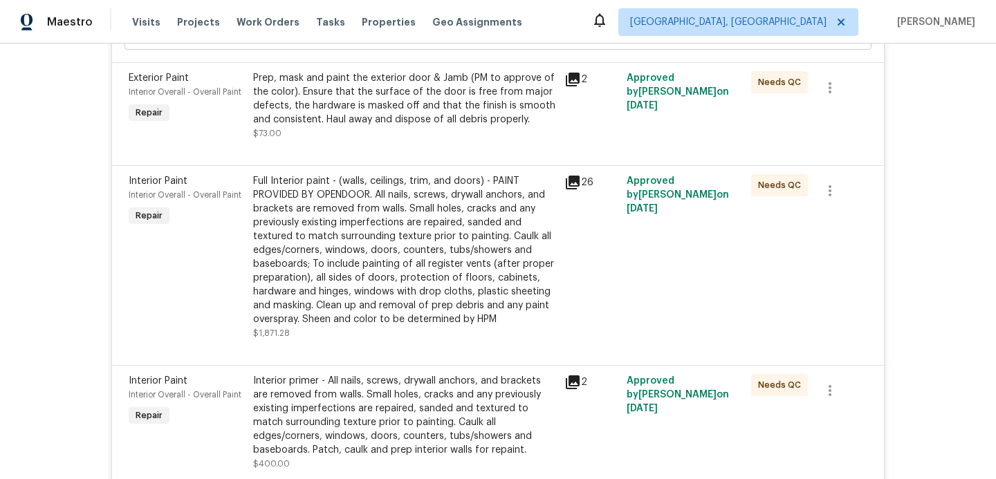
scroll to position [1550, 0]
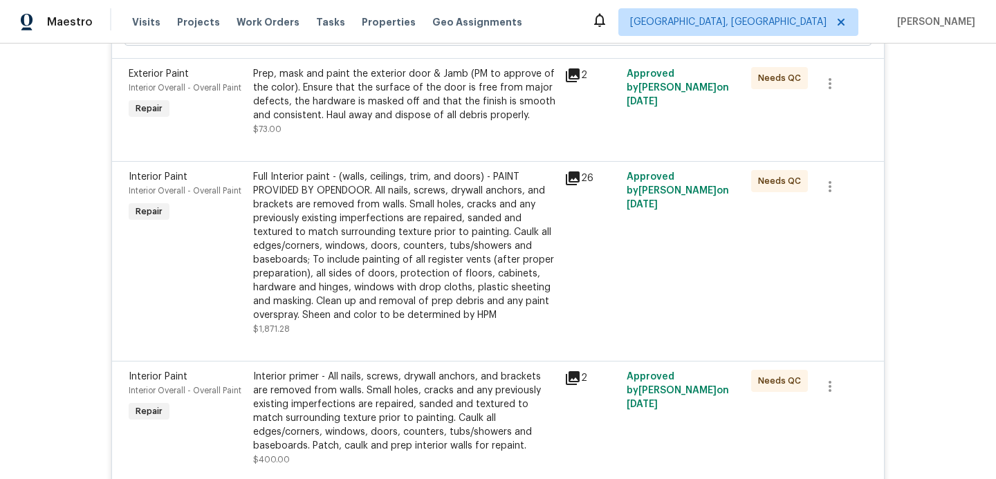
click at [368, 298] on div "Full Interior paint - (walls, ceilings, trim, and doors) - PAINT PROVIDED BY OP…" at bounding box center [404, 246] width 303 height 152
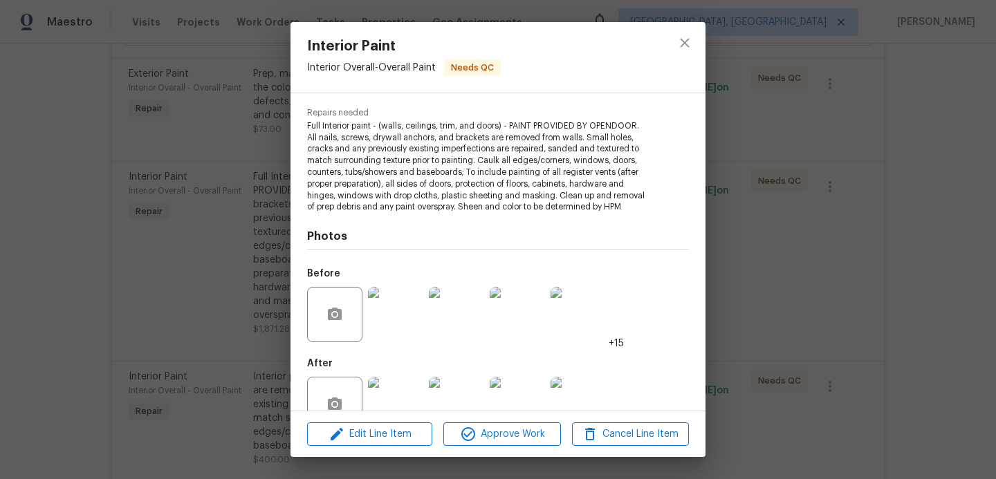
scroll to position [148, 0]
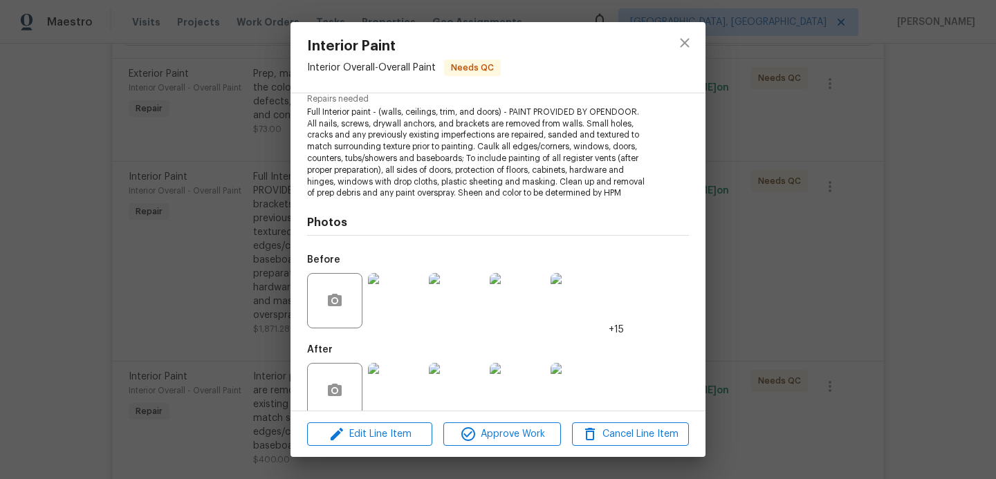
click at [404, 372] on img at bounding box center [395, 390] width 55 height 55
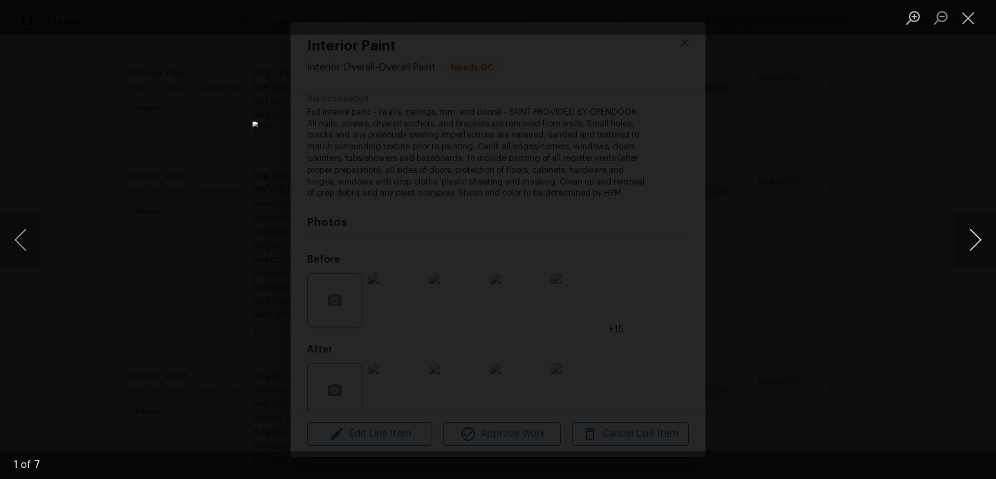
click at [969, 232] on button "Next image" at bounding box center [976, 239] width 42 height 55
click at [910, 237] on div "Lightbox" at bounding box center [498, 239] width 996 height 479
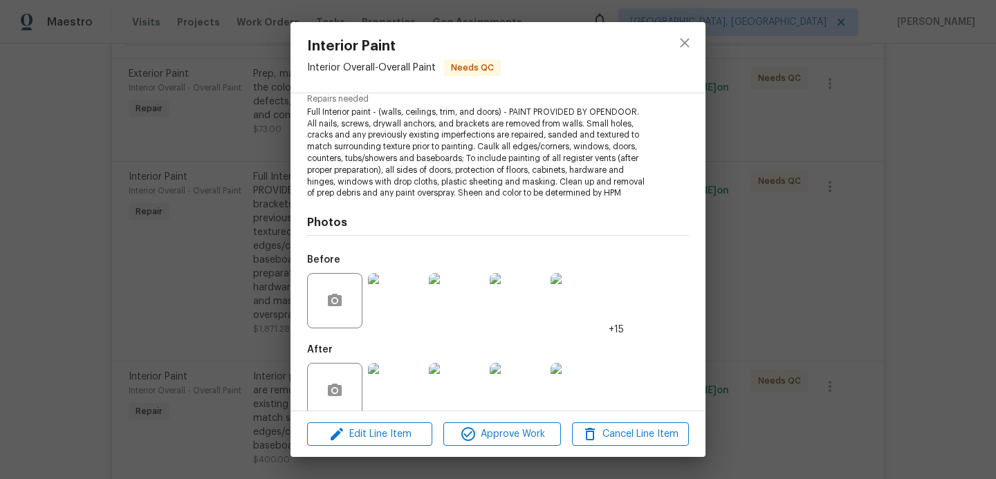
click at [910, 237] on div "Interior Paint Interior Overall - Overall Paint Needs QC Vendor HOM1 SERVICES A…" at bounding box center [498, 239] width 996 height 479
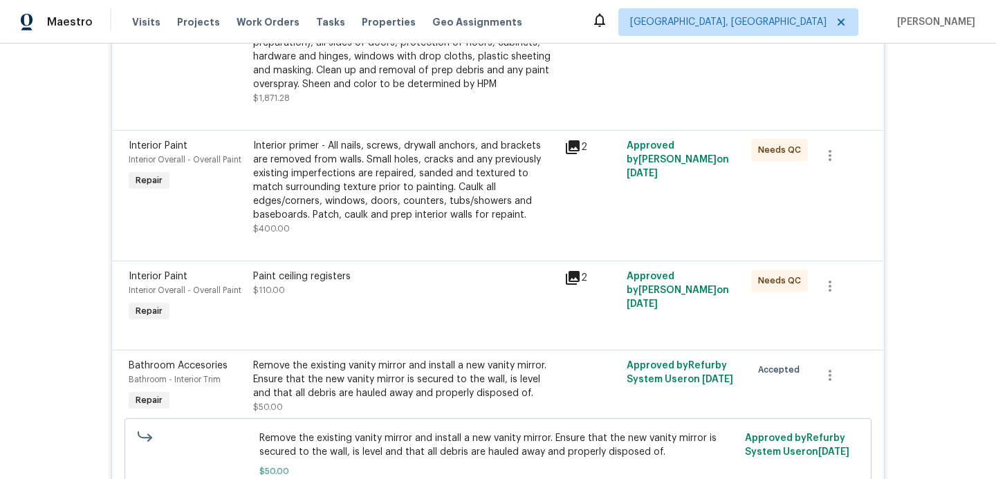
scroll to position [1784, 0]
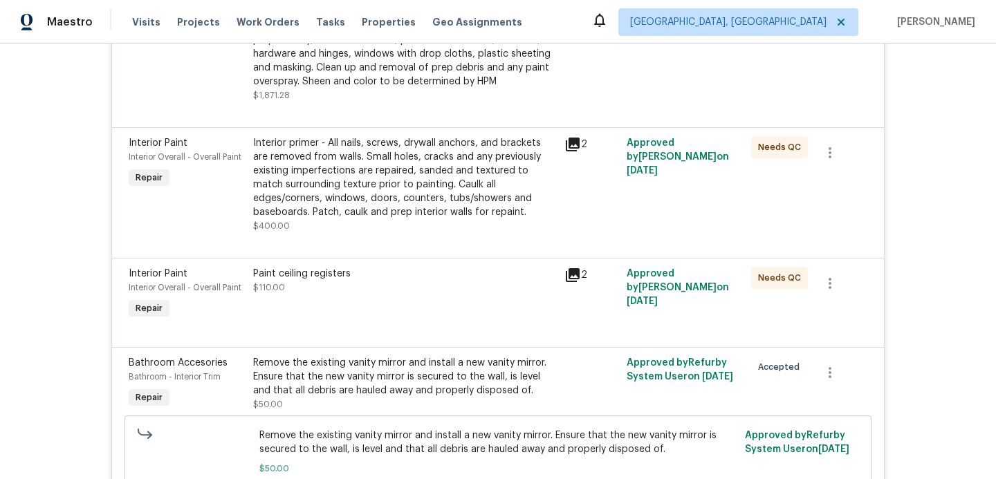
click at [425, 311] on div "Paint ceiling registers $110.00" at bounding box center [404, 295] width 311 height 64
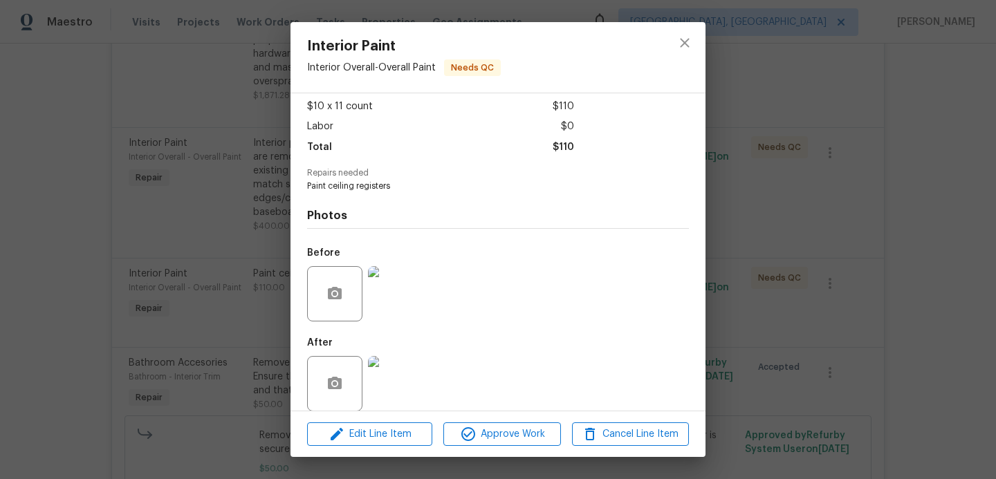
scroll to position [89, 0]
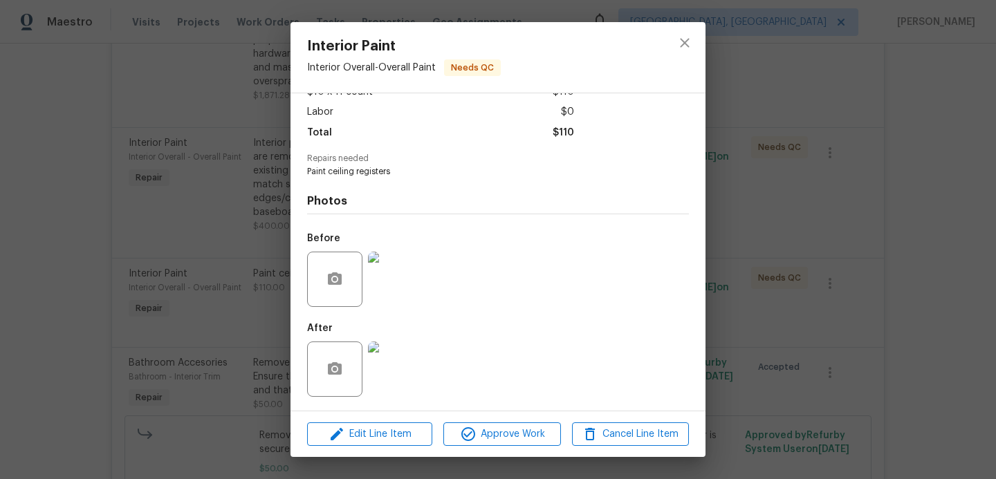
click at [409, 349] on img at bounding box center [395, 369] width 55 height 55
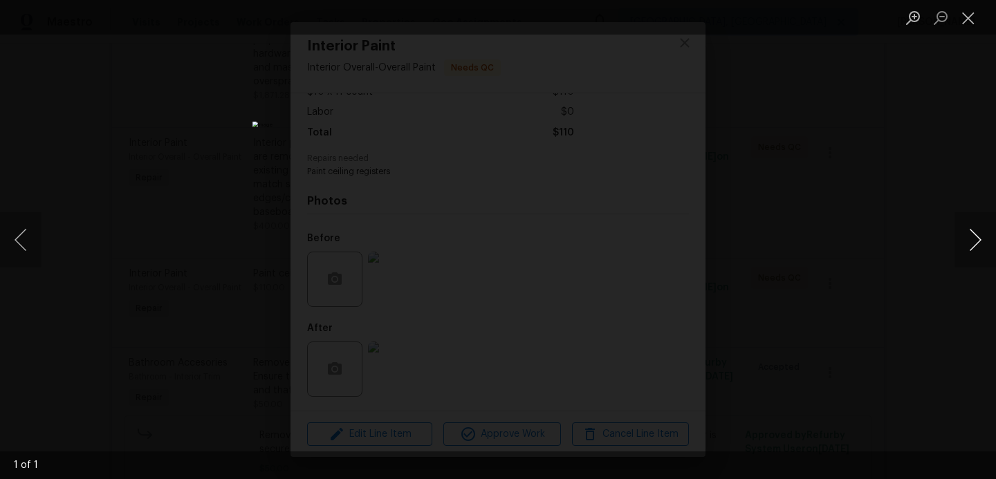
click at [966, 221] on button "Next image" at bounding box center [976, 239] width 42 height 55
click at [971, 233] on button "Next image" at bounding box center [976, 239] width 42 height 55
click at [858, 228] on div "Lightbox" at bounding box center [498, 239] width 996 height 479
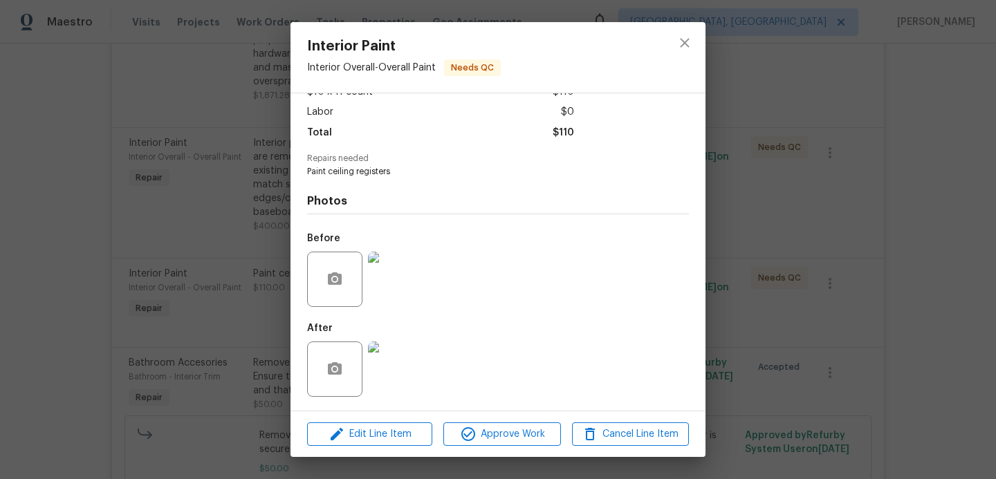
click at [858, 228] on div "Interior Paint Interior Overall - Overall Paint Needs QC Vendor HOM1 SERVICES A…" at bounding box center [498, 239] width 996 height 479
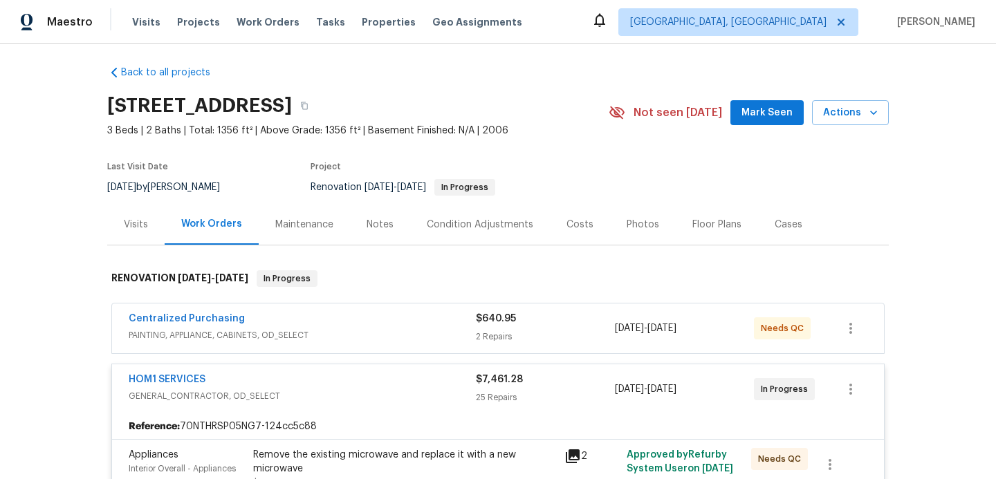
scroll to position [0, 0]
